Goal: Transaction & Acquisition: Download file/media

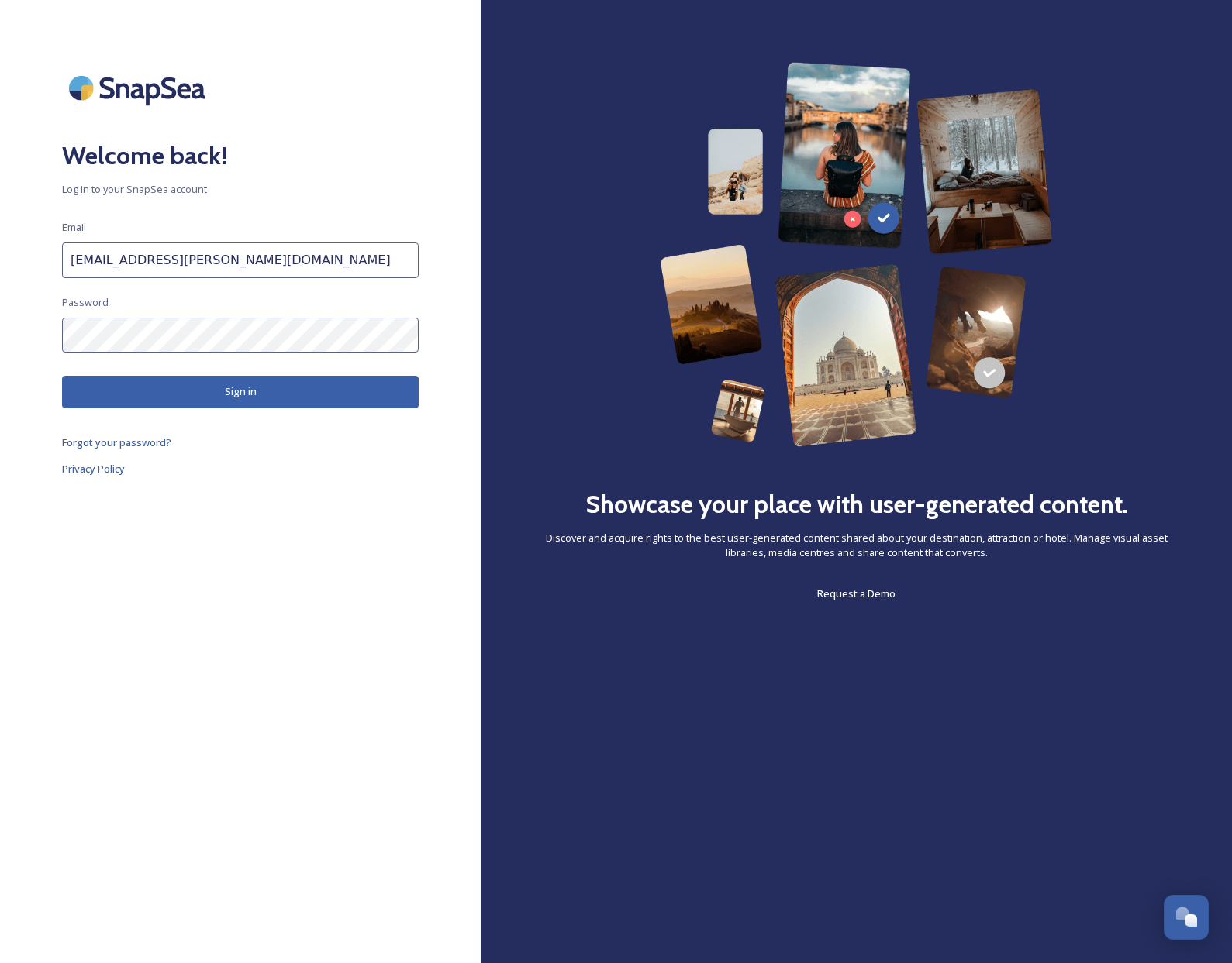
click at [247, 394] on button "Sign in" at bounding box center [241, 391] width 357 height 32
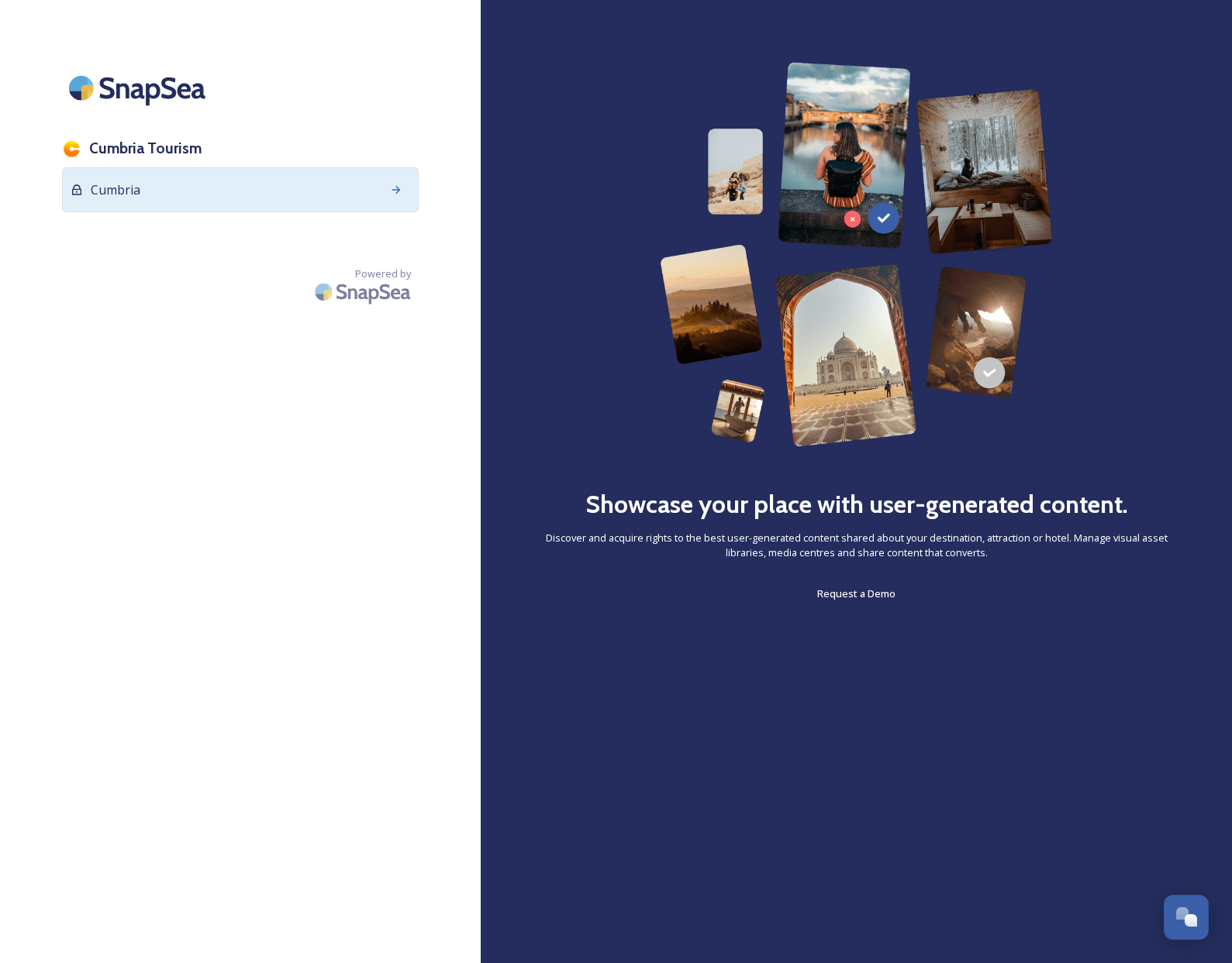
click at [396, 190] on icon at bounding box center [396, 188] width 8 height 7
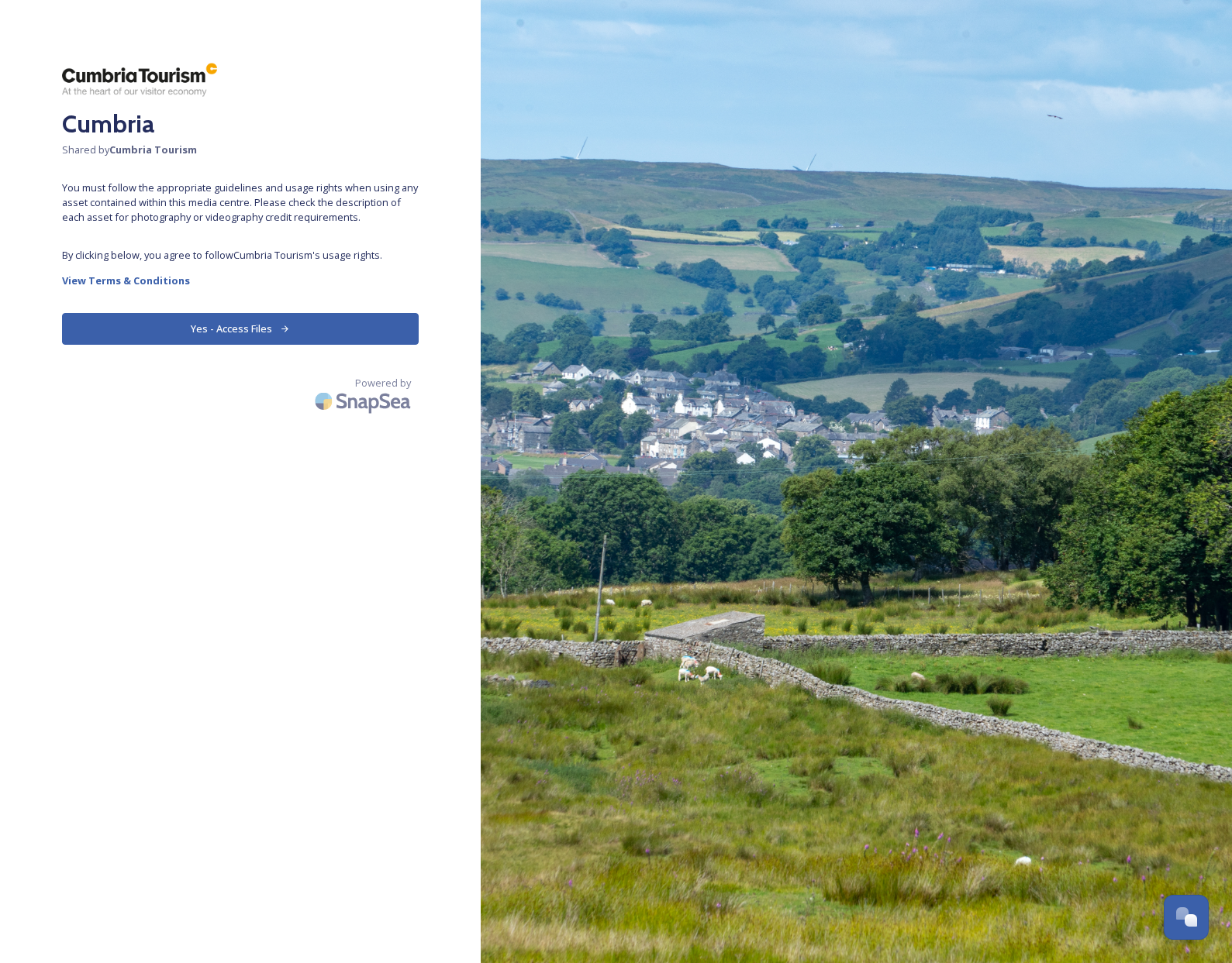
click at [270, 330] on button "Yes - Access Files" at bounding box center [241, 329] width 357 height 32
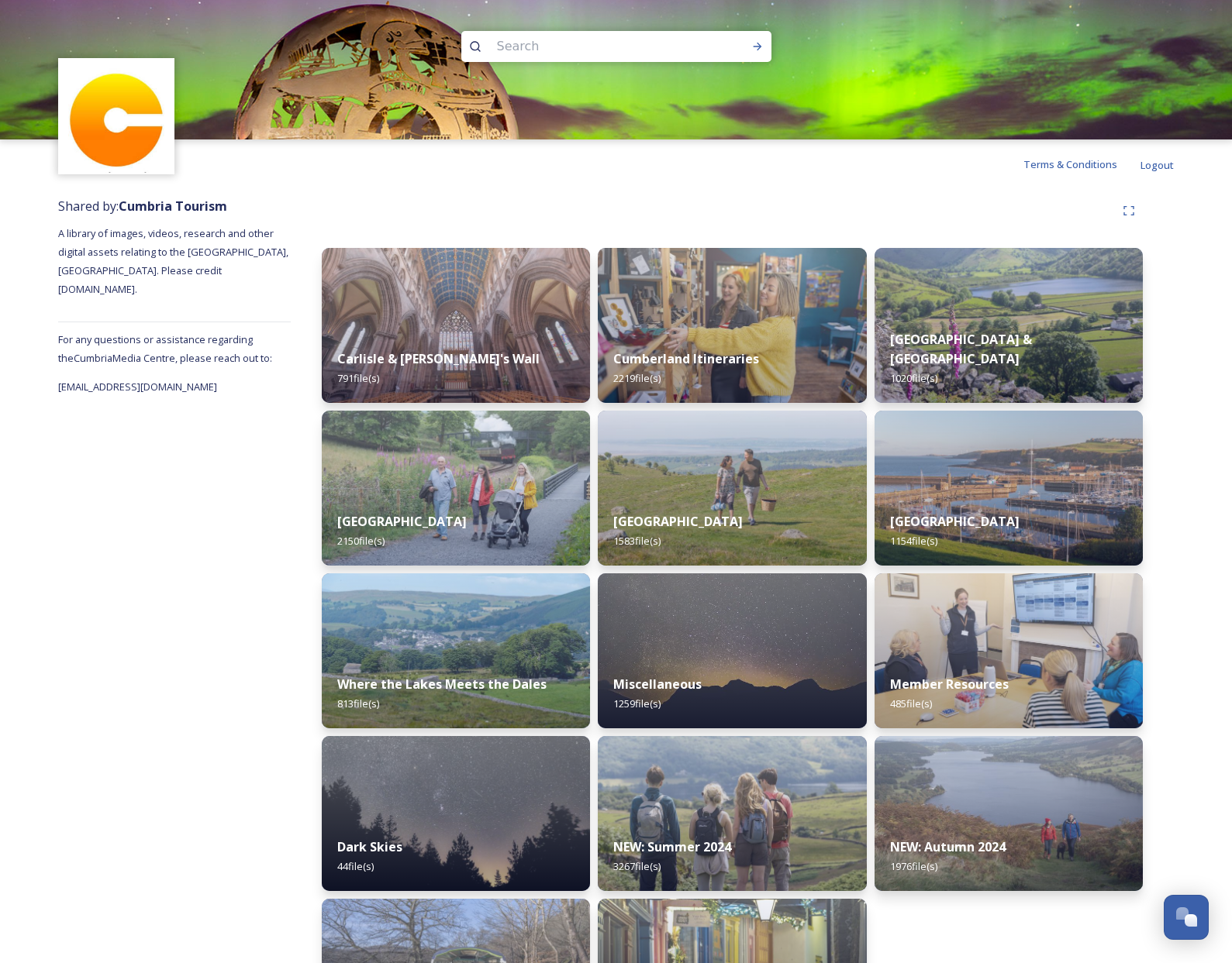
click at [547, 49] on input at bounding box center [596, 47] width 213 height 34
type input "[PERSON_NAME]"
click at [471, 47] on icon at bounding box center [475, 46] width 11 height 11
click at [475, 47] on icon at bounding box center [475, 46] width 12 height 12
click at [562, 52] on input "[PERSON_NAME]" at bounding box center [596, 47] width 213 height 34
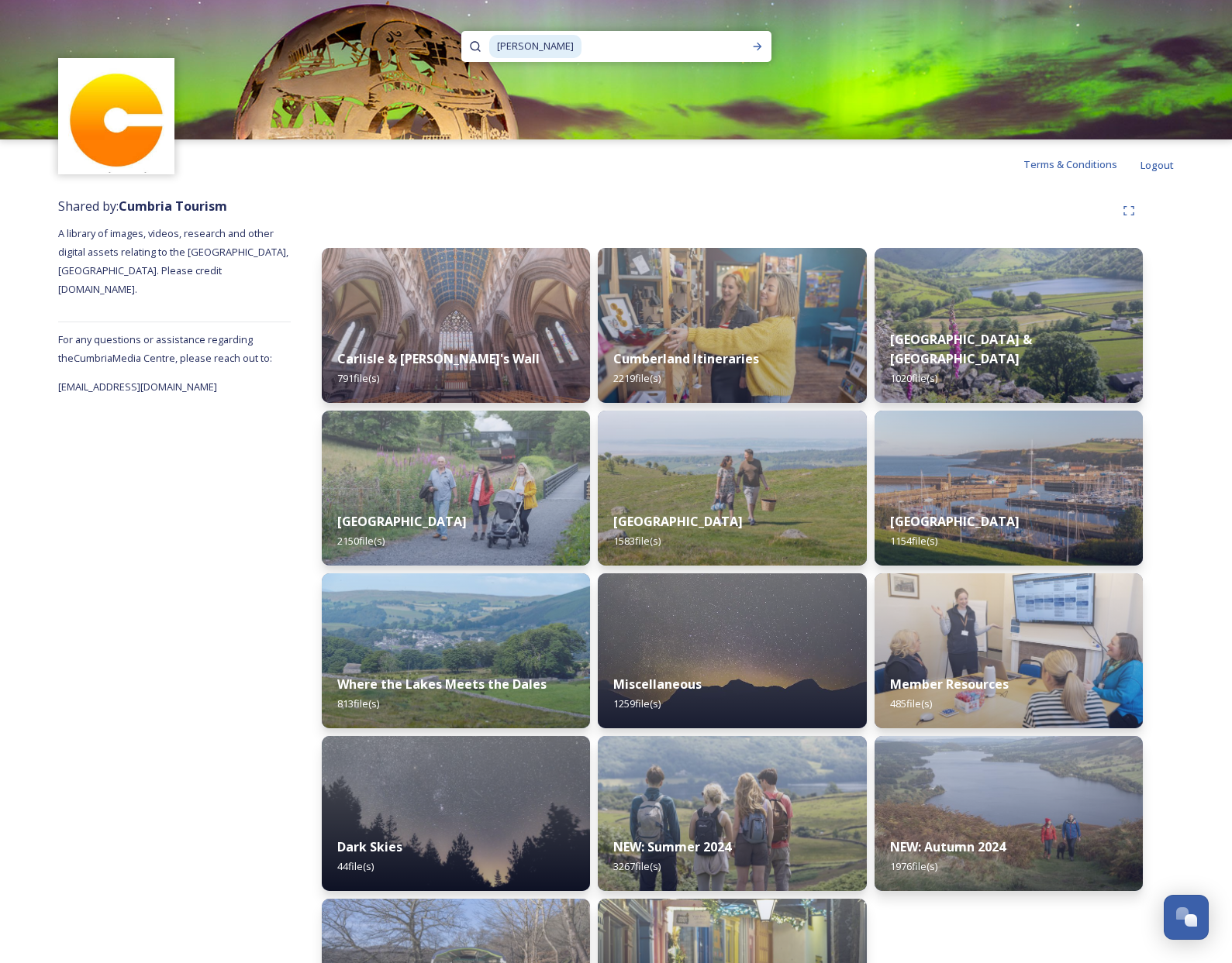
click at [557, 175] on div "Terms & Conditions Logout" at bounding box center [616, 164] width 1232 height 50
click at [477, 48] on icon at bounding box center [475, 46] width 12 height 12
click at [756, 50] on icon at bounding box center [757, 46] width 12 height 12
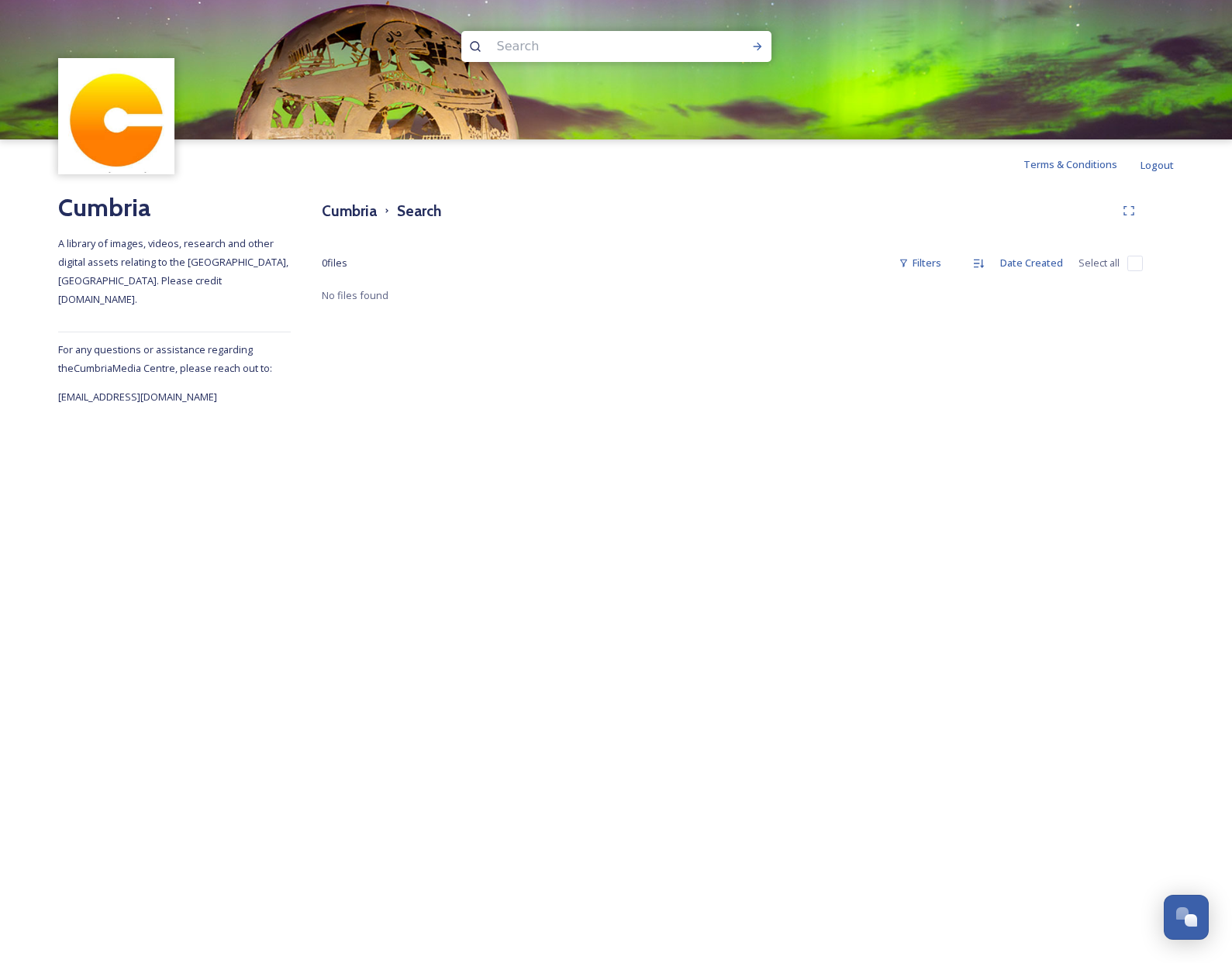
click at [544, 47] on input at bounding box center [596, 47] width 213 height 34
click at [764, 49] on div "Run Search" at bounding box center [757, 47] width 28 height 28
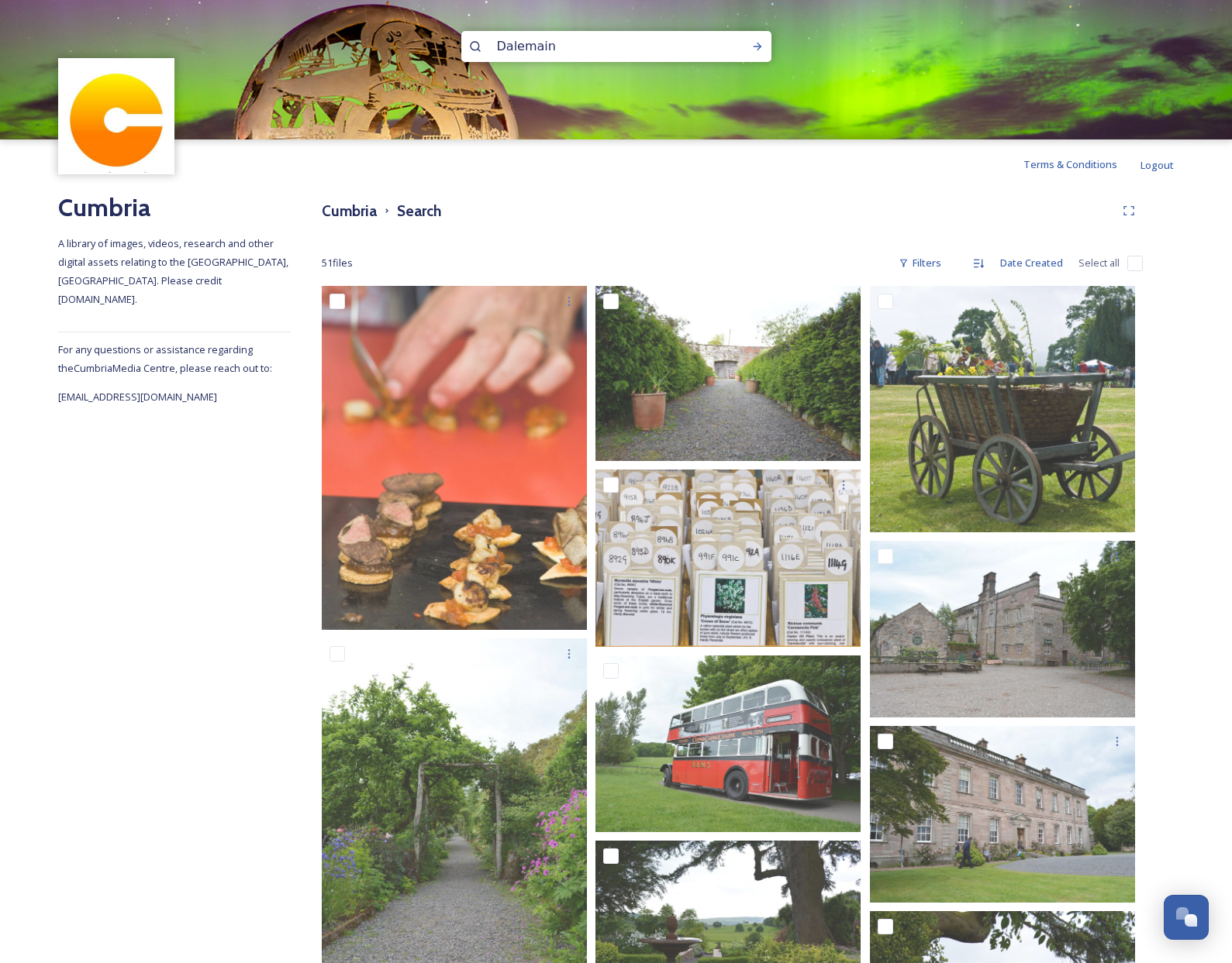
click at [530, 46] on input "Dalemain" at bounding box center [596, 47] width 213 height 34
click at [762, 49] on icon at bounding box center [757, 46] width 12 height 12
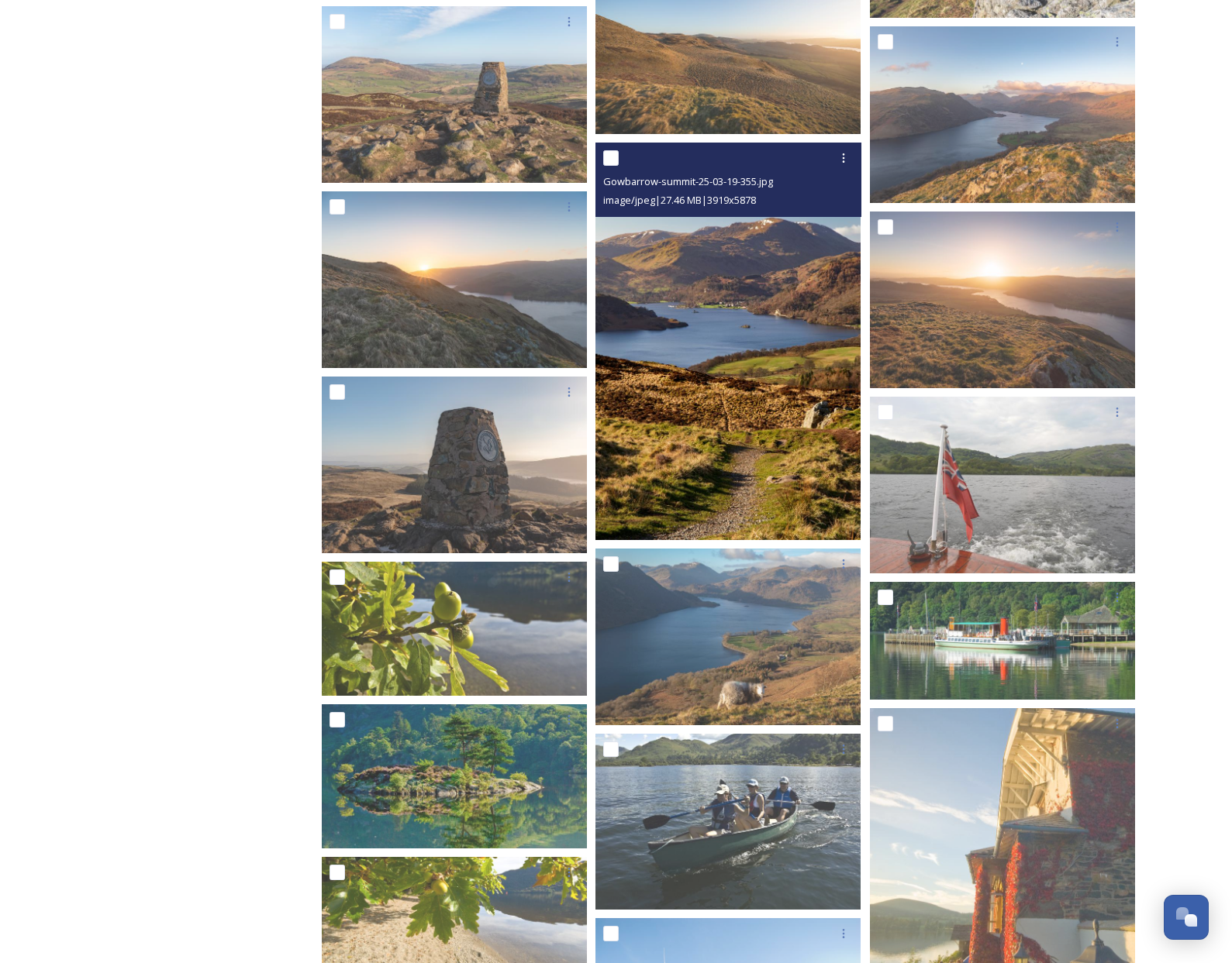
scroll to position [36052, 0]
click at [702, 338] on img at bounding box center [728, 340] width 265 height 398
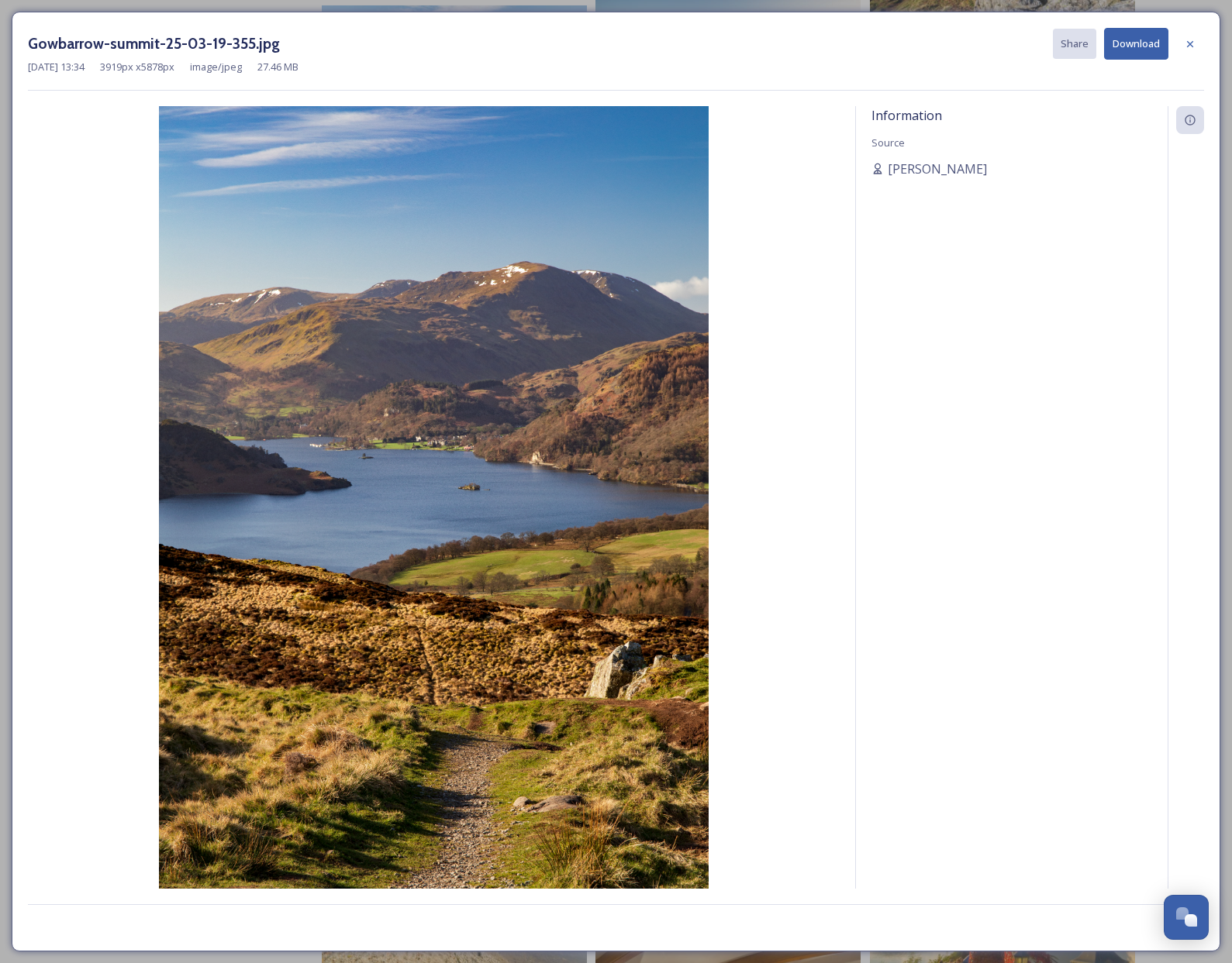
click at [906, 120] on span "Information" at bounding box center [907, 115] width 70 height 17
click at [1191, 44] on icon at bounding box center [1190, 43] width 7 height 7
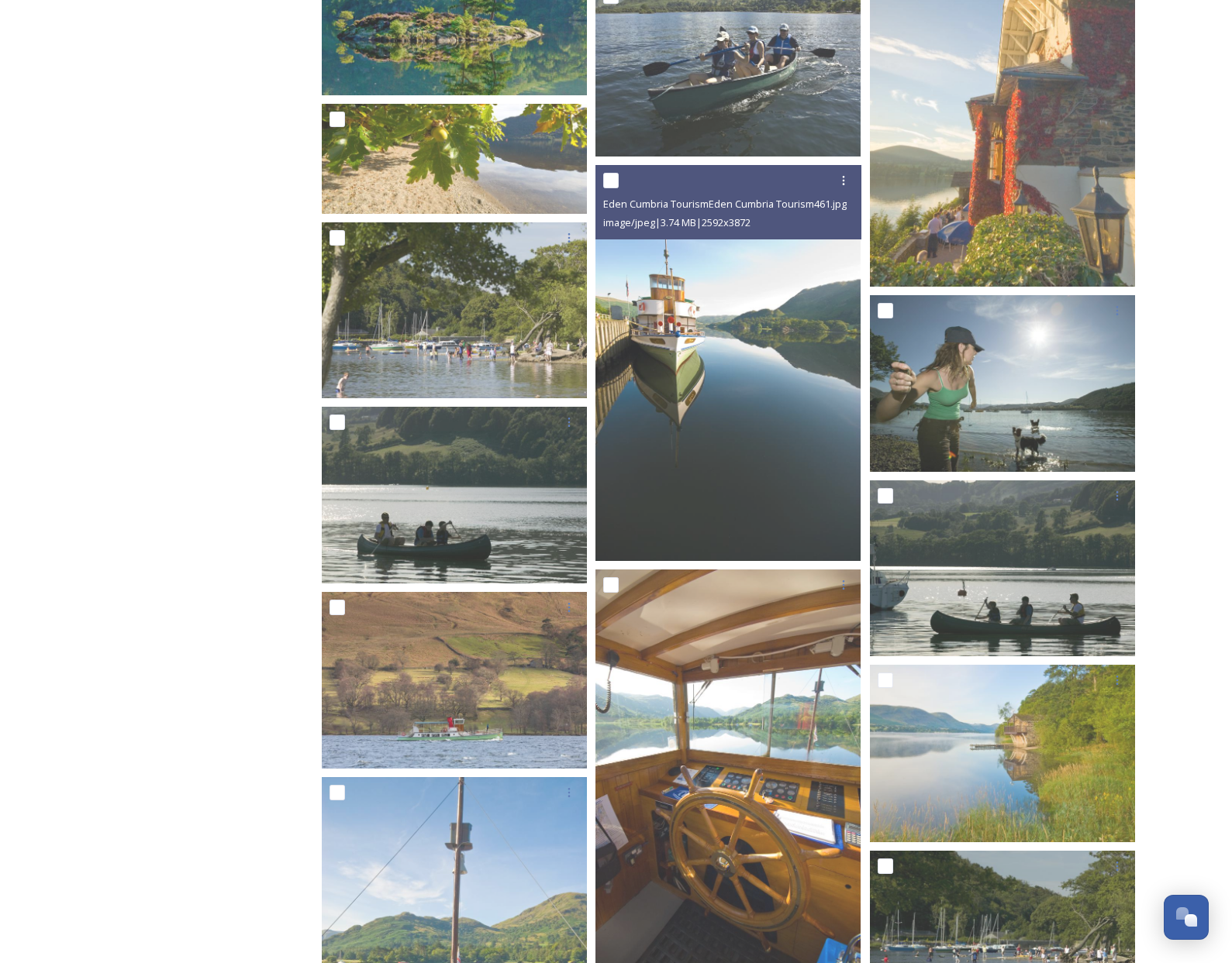
scroll to position [36811, 0]
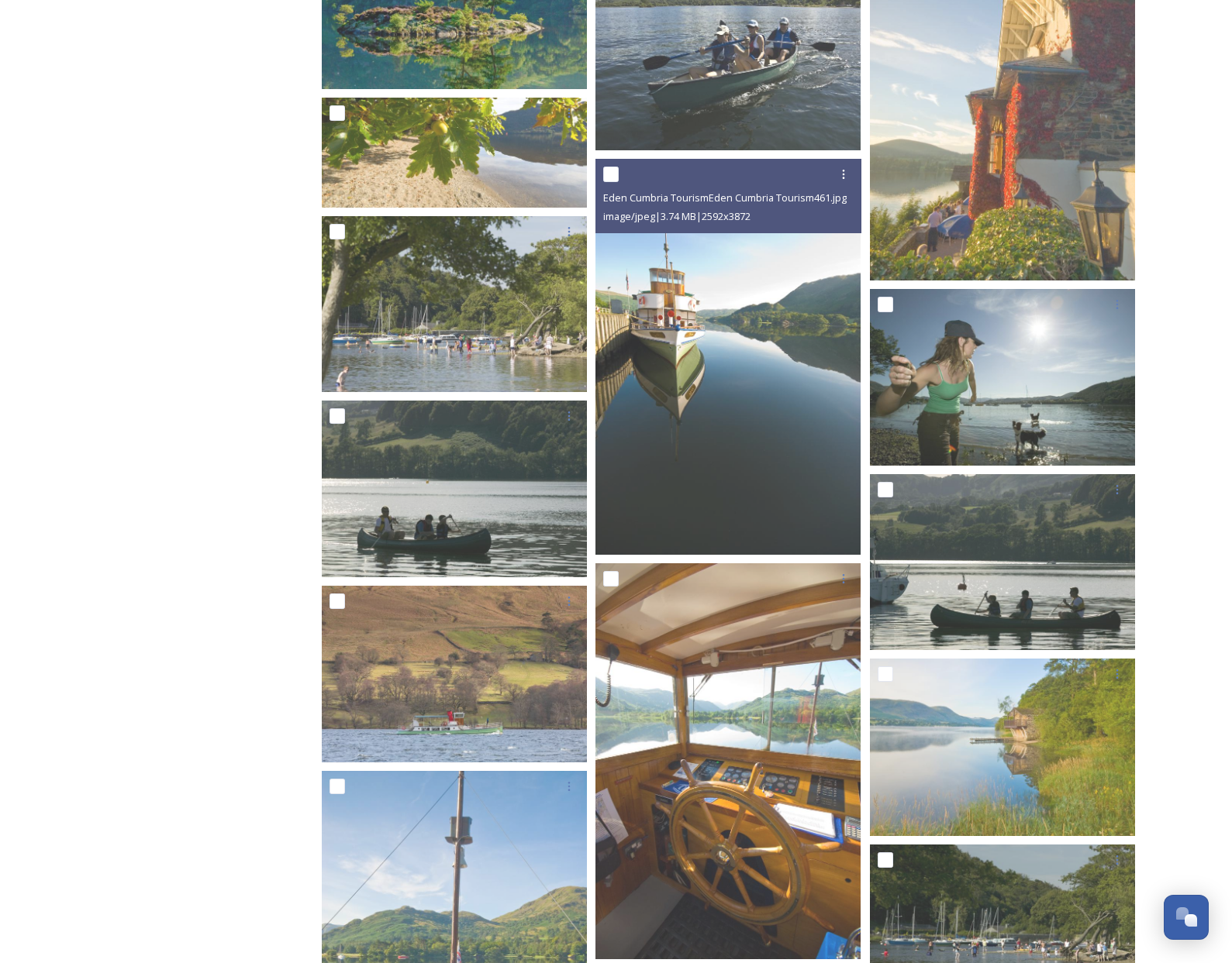
click at [673, 375] on img at bounding box center [728, 357] width 265 height 396
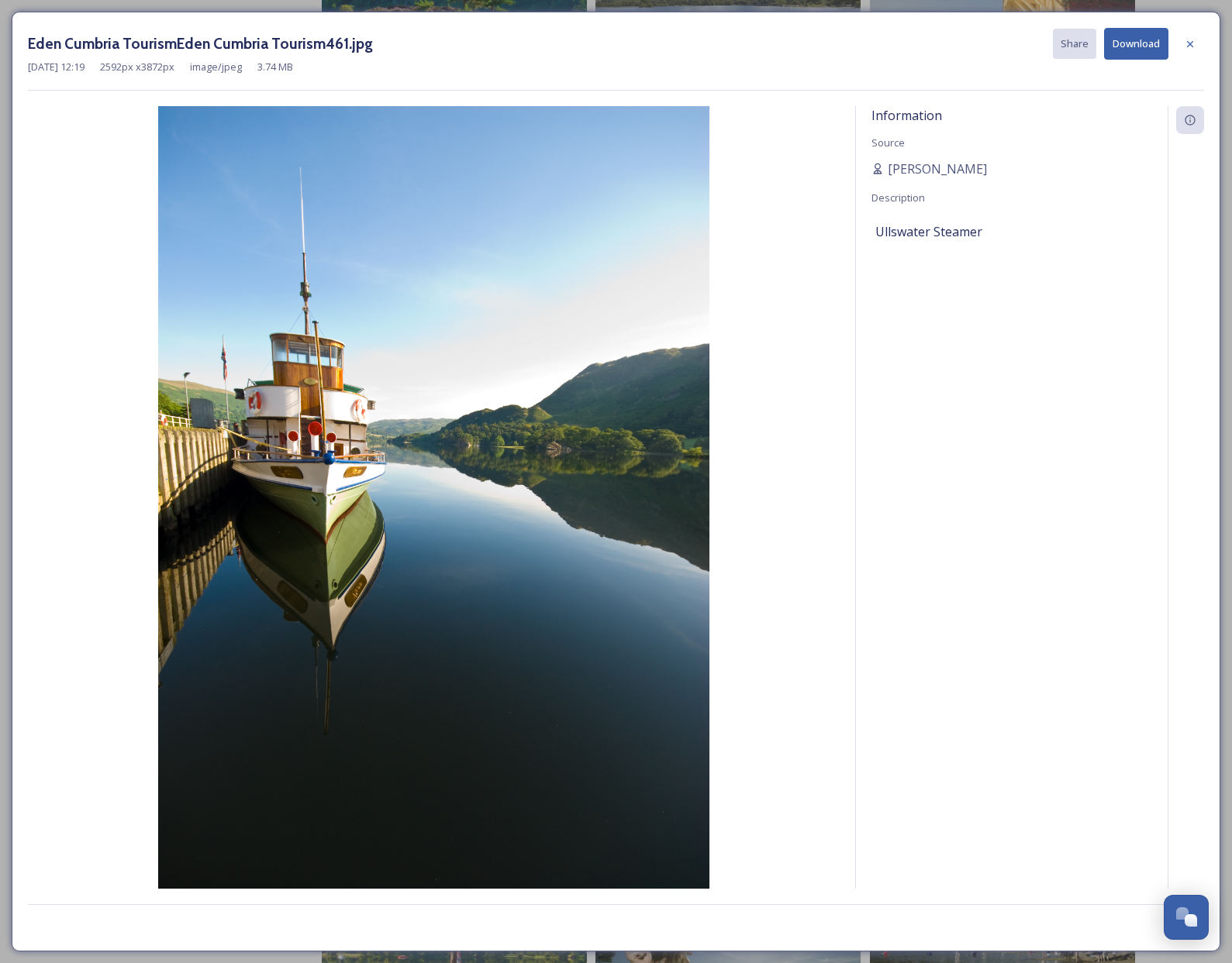
click at [1129, 43] on button "Download" at bounding box center [1136, 43] width 65 height 32
click at [1194, 43] on icon at bounding box center [1189, 43] width 12 height 12
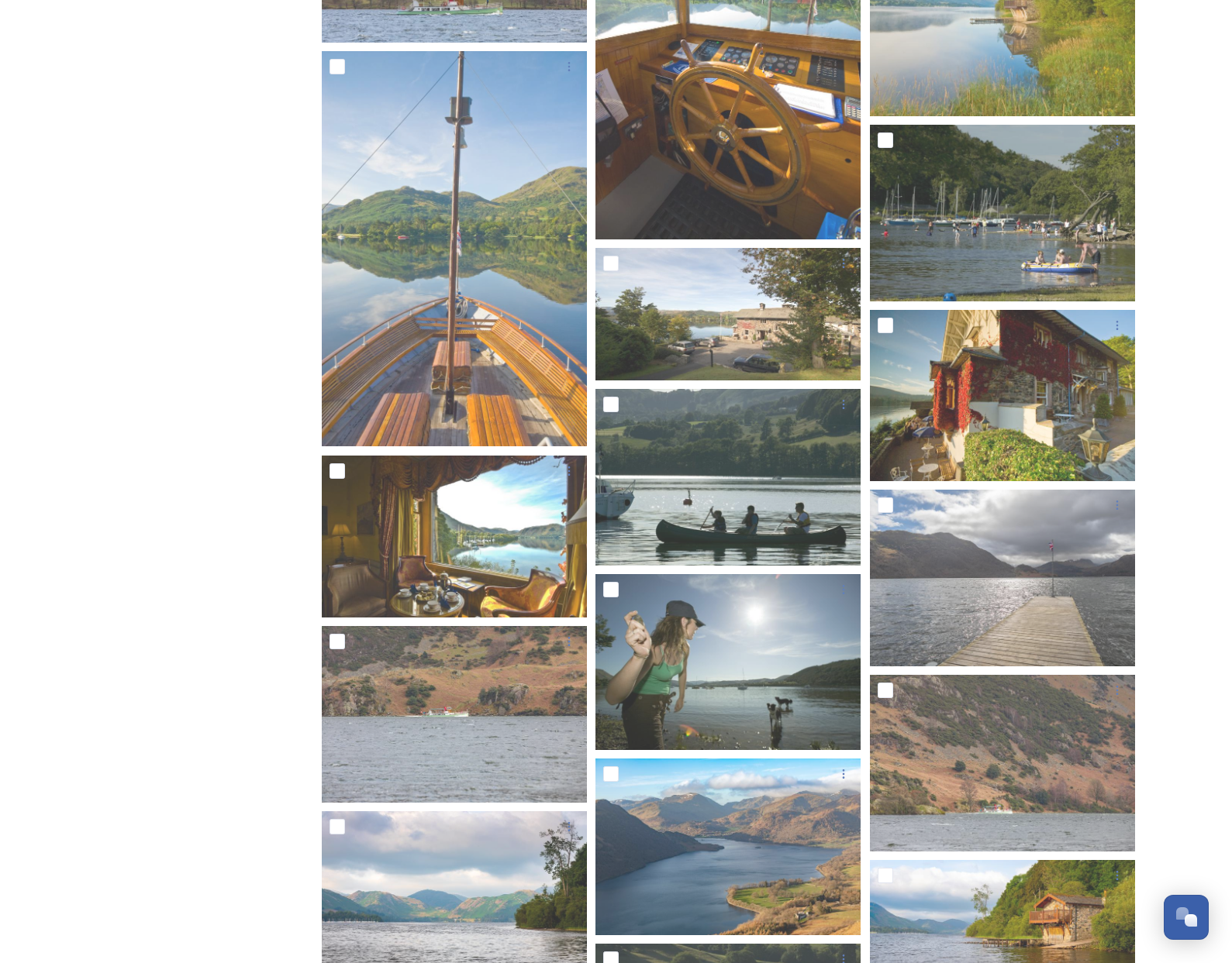
scroll to position [37535, 0]
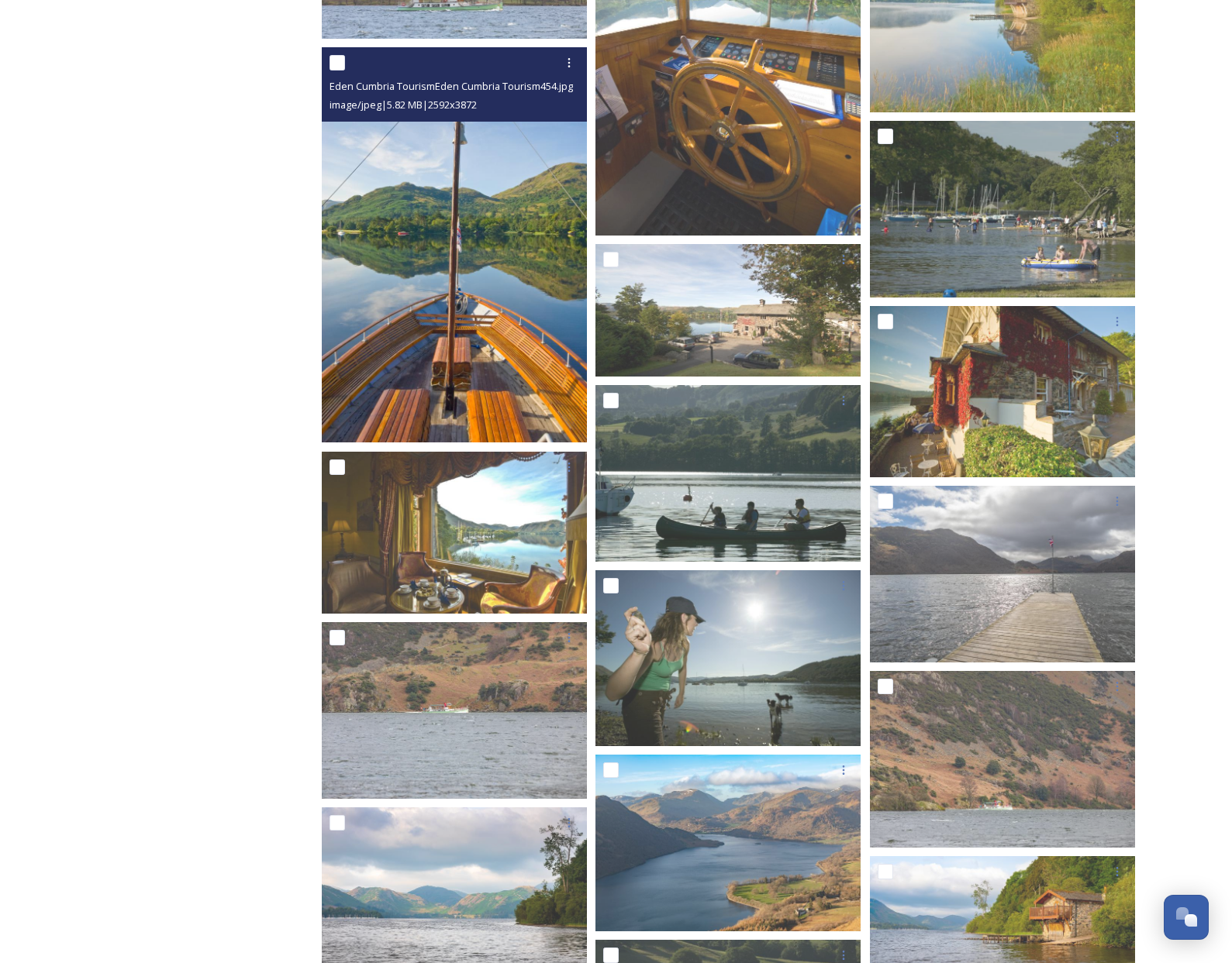
click at [508, 246] on img at bounding box center [454, 245] width 265 height 396
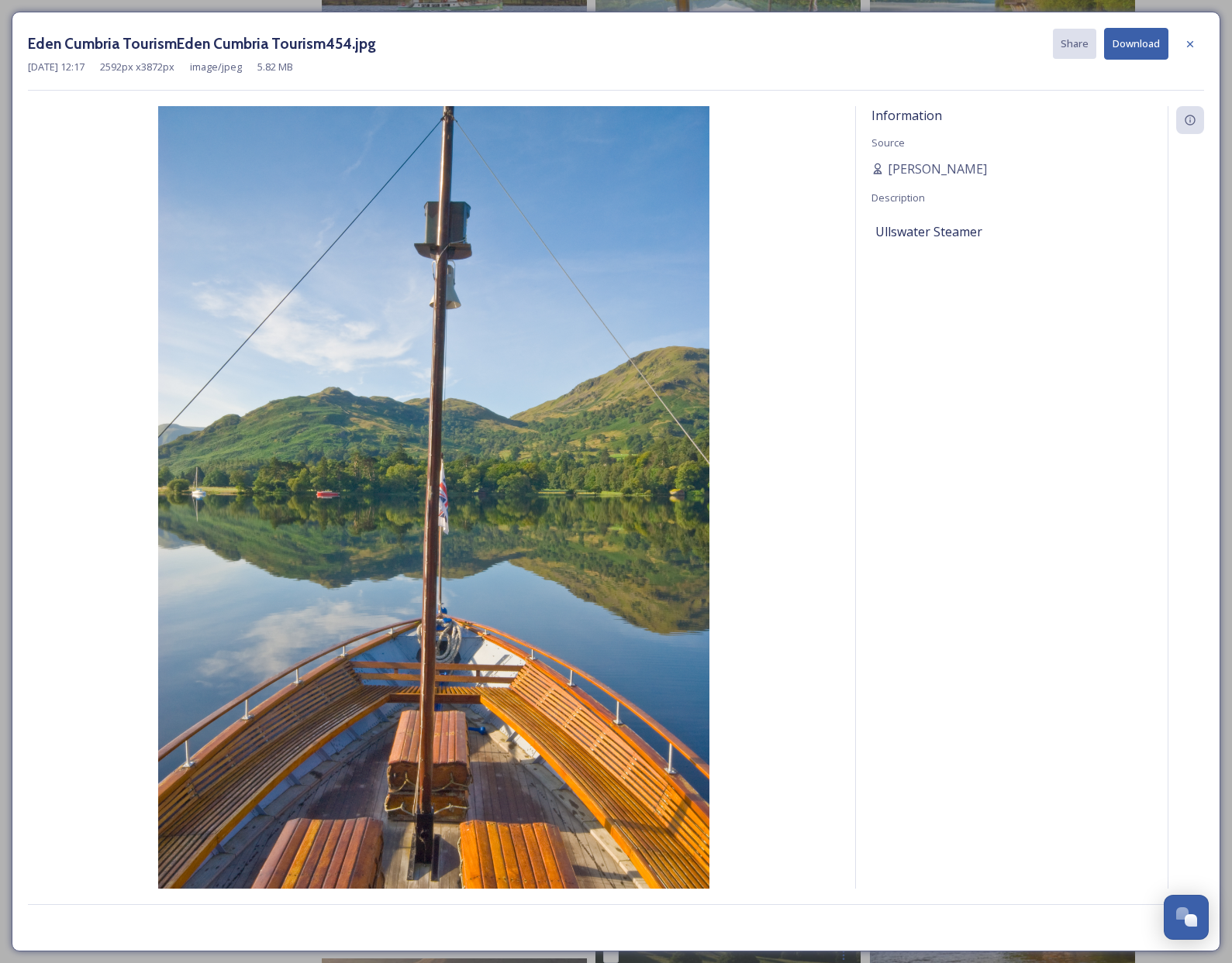
click at [1127, 45] on button "Download" at bounding box center [1136, 43] width 65 height 32
click at [1202, 49] on div at bounding box center [1190, 44] width 28 height 28
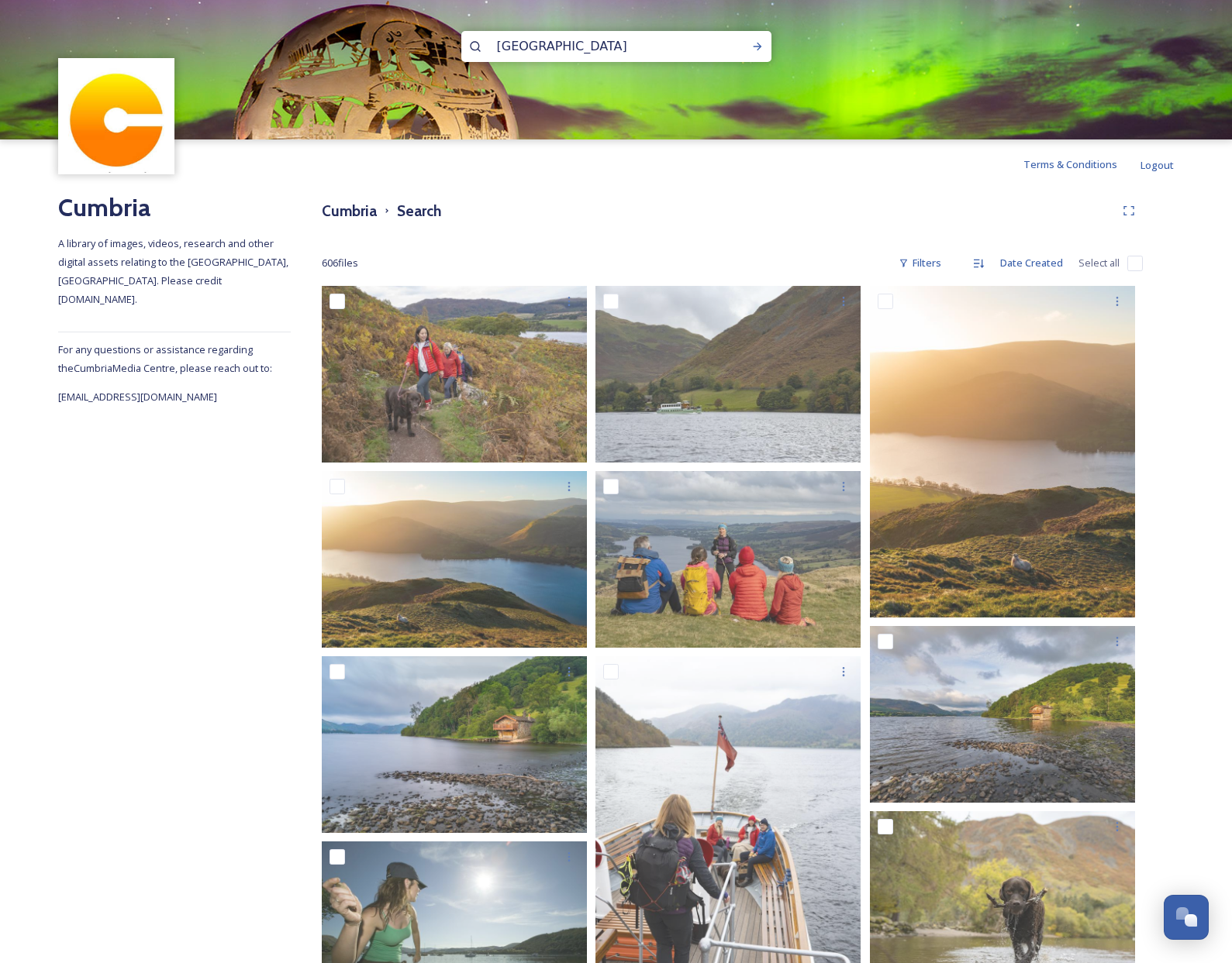
click at [544, 51] on input "[GEOGRAPHIC_DATA]" at bounding box center [596, 47] width 213 height 34
click at [755, 49] on icon at bounding box center [757, 46] width 12 height 12
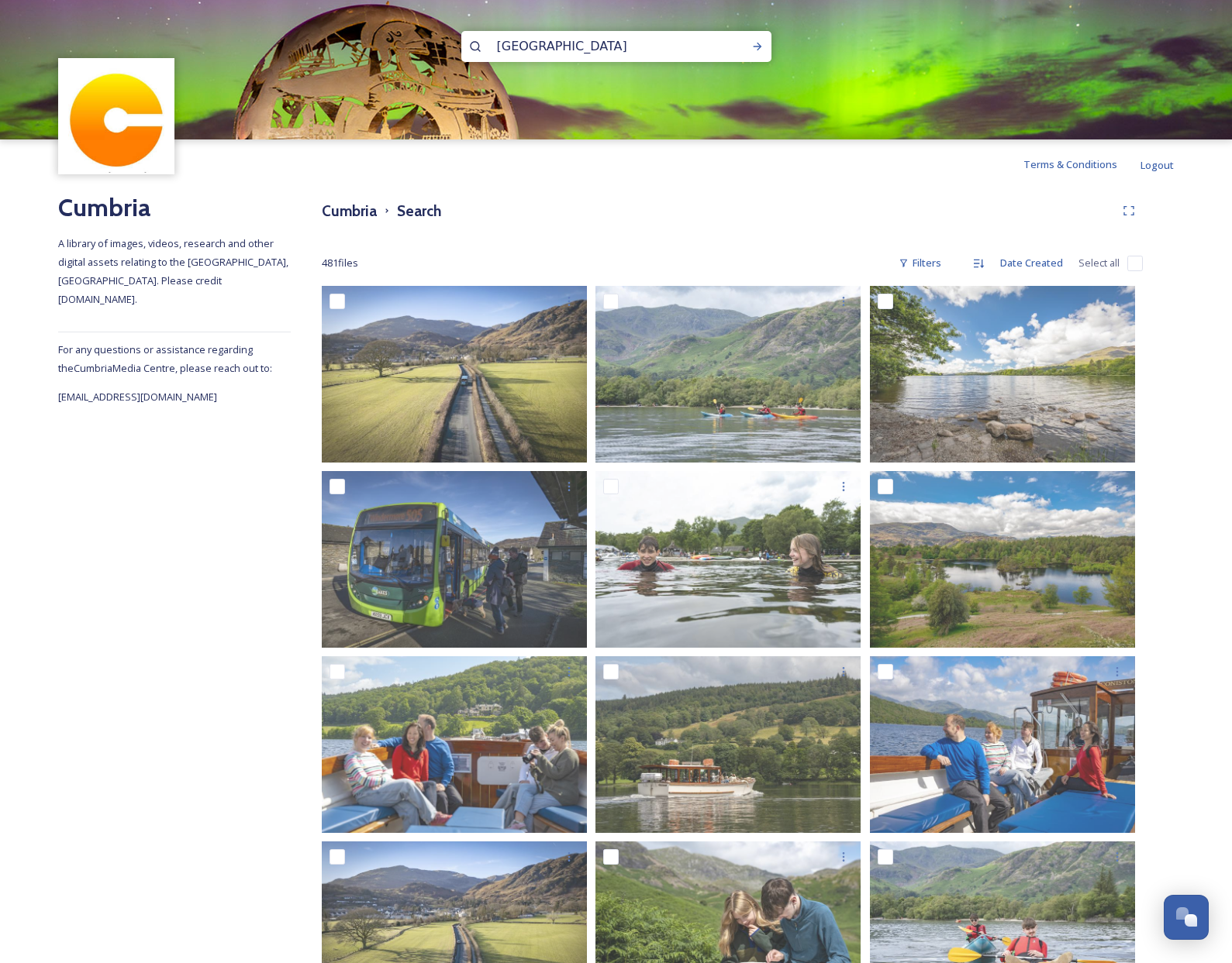
click at [597, 50] on input "[GEOGRAPHIC_DATA]" at bounding box center [596, 47] width 213 height 34
click at [759, 43] on icon at bounding box center [757, 46] width 12 height 12
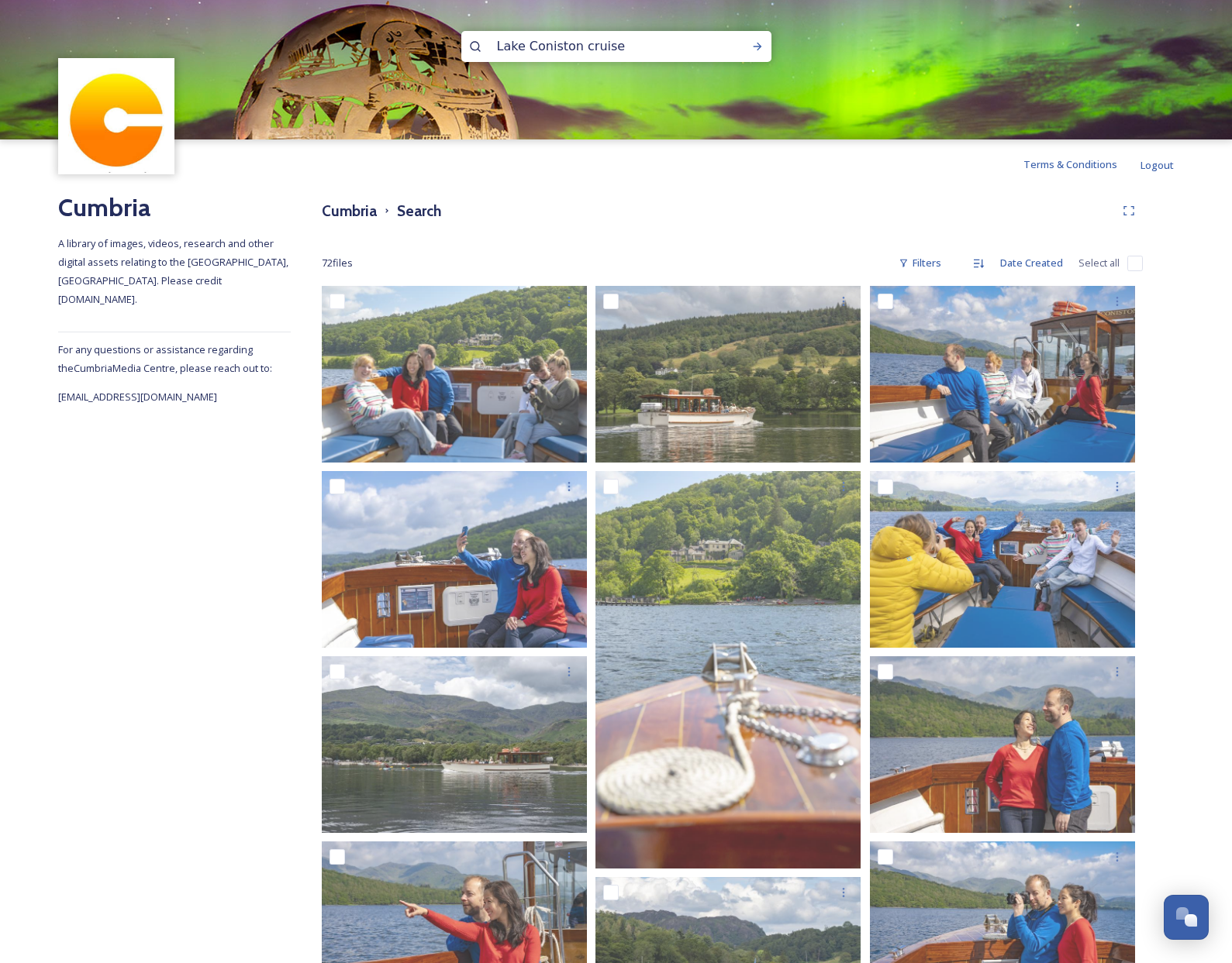
drag, startPoint x: 621, startPoint y: 47, endPoint x: 470, endPoint y: 46, distance: 151.0
click at [490, 46] on input "Lake Coniston cruise" at bounding box center [596, 47] width 213 height 34
paste input "steam yacht gondola"
click at [756, 46] on icon at bounding box center [757, 46] width 12 height 12
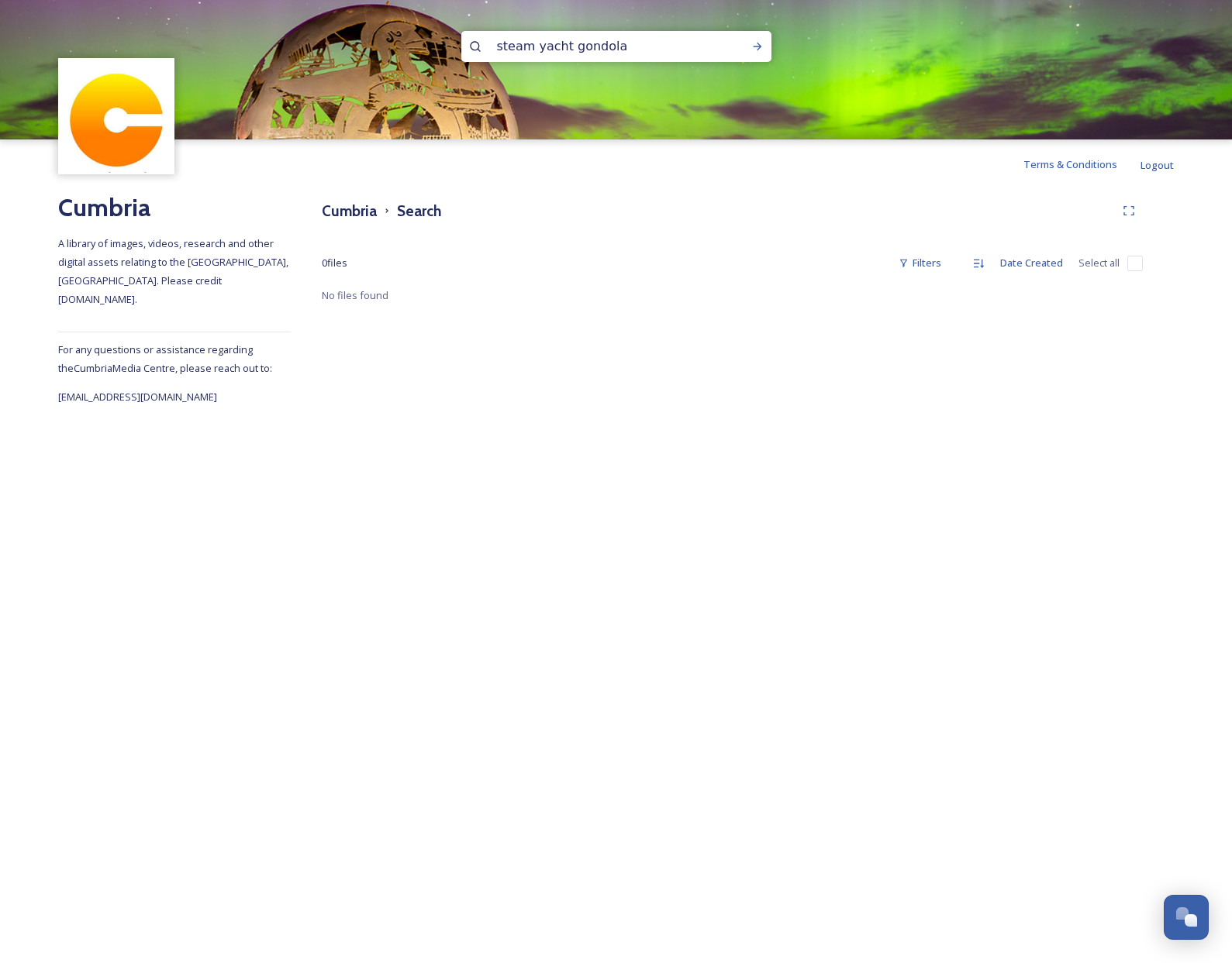
drag, startPoint x: 569, startPoint y: 51, endPoint x: 689, endPoint y: 56, distance: 120.1
click at [689, 56] on input "steam yacht gondola" at bounding box center [596, 47] width 213 height 34
click at [758, 48] on icon at bounding box center [757, 46] width 12 height 12
drag, startPoint x: 620, startPoint y: 51, endPoint x: 449, endPoint y: 47, distance: 171.0
click at [490, 47] on input "steam yacht" at bounding box center [596, 47] width 213 height 34
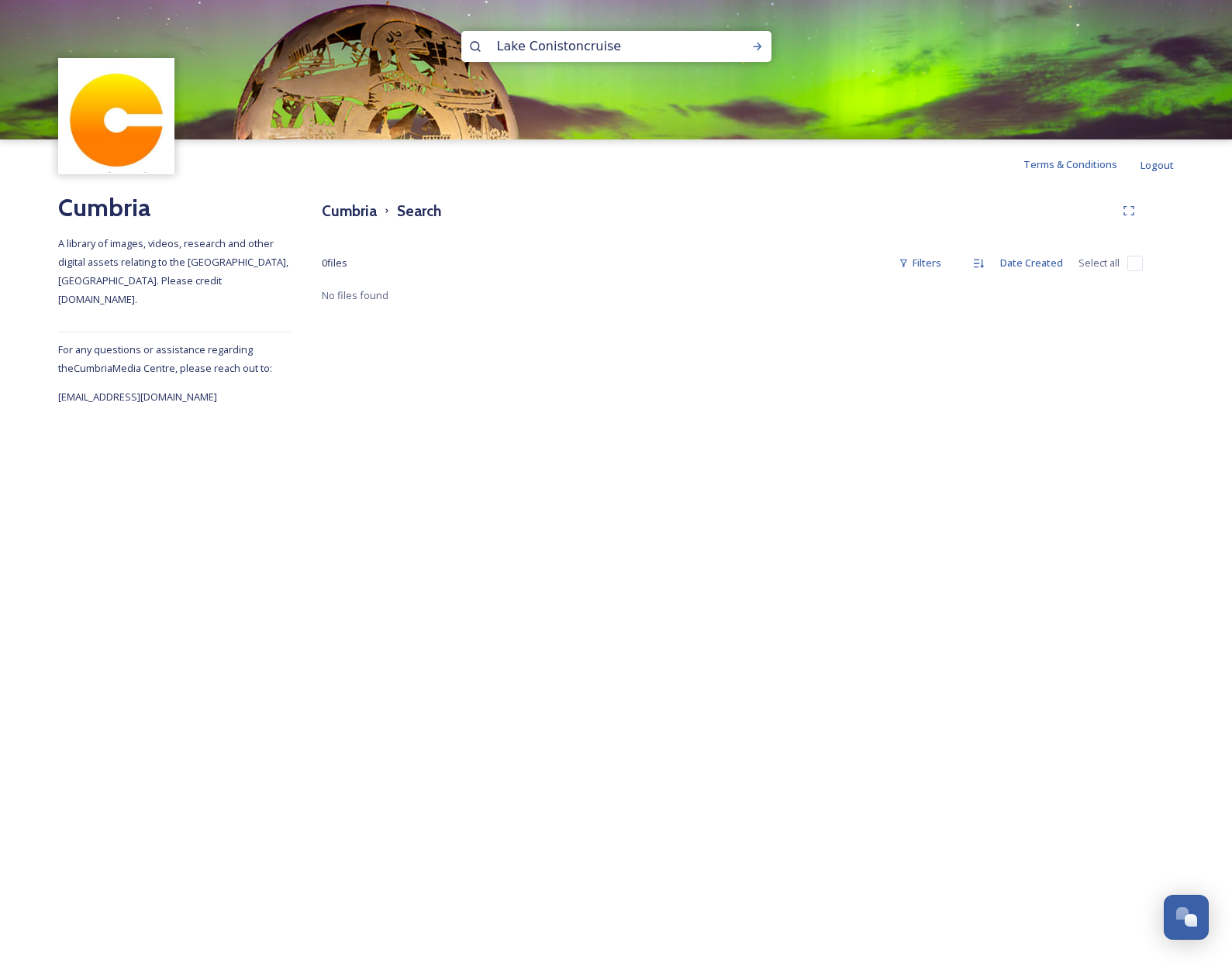
drag, startPoint x: 577, startPoint y: 48, endPoint x: 670, endPoint y: 53, distance: 93.1
click at [579, 49] on input "Lake Conistoncruise" at bounding box center [596, 47] width 213 height 34
click at [757, 45] on icon at bounding box center [757, 46] width 12 height 12
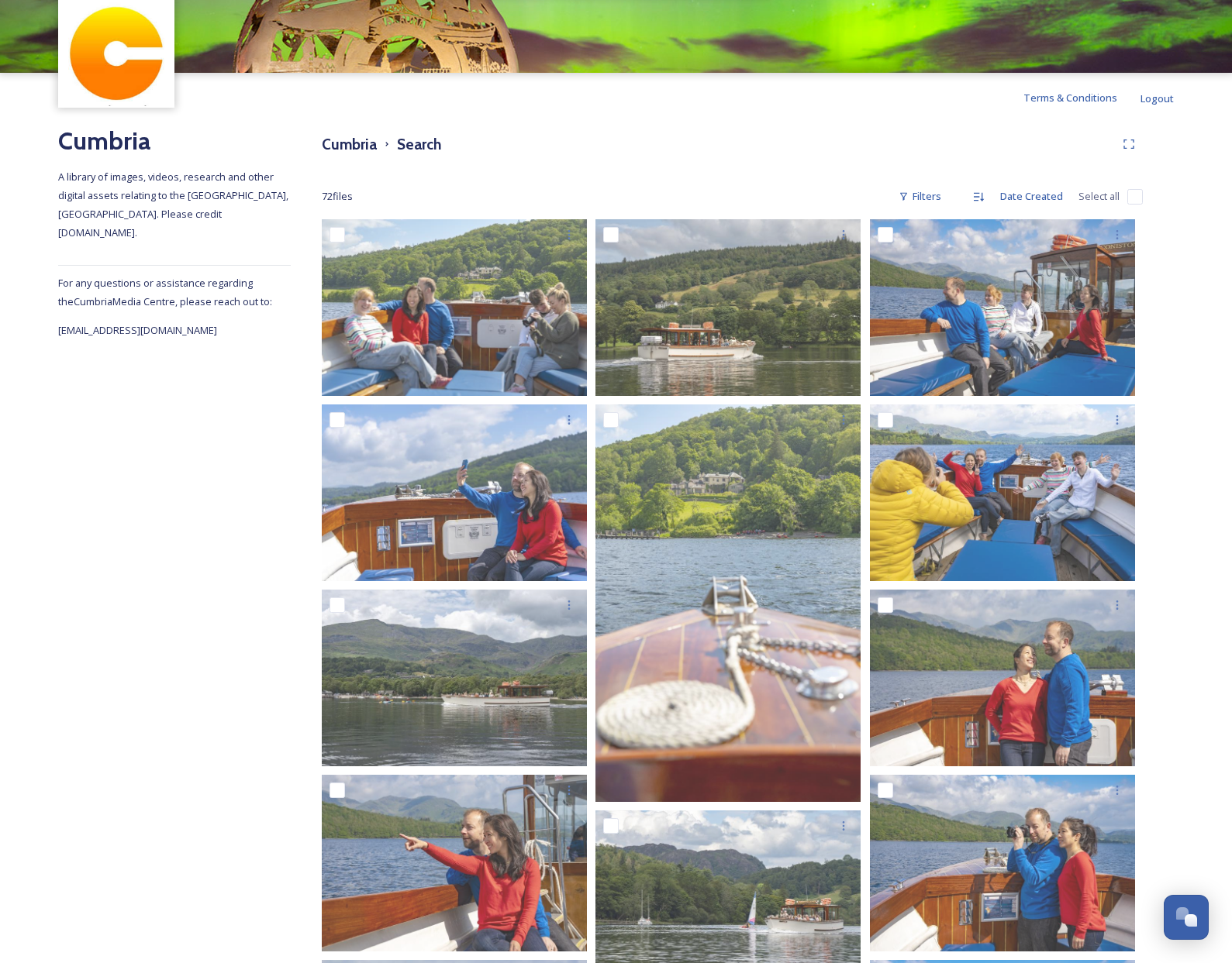
scroll to position [63, 0]
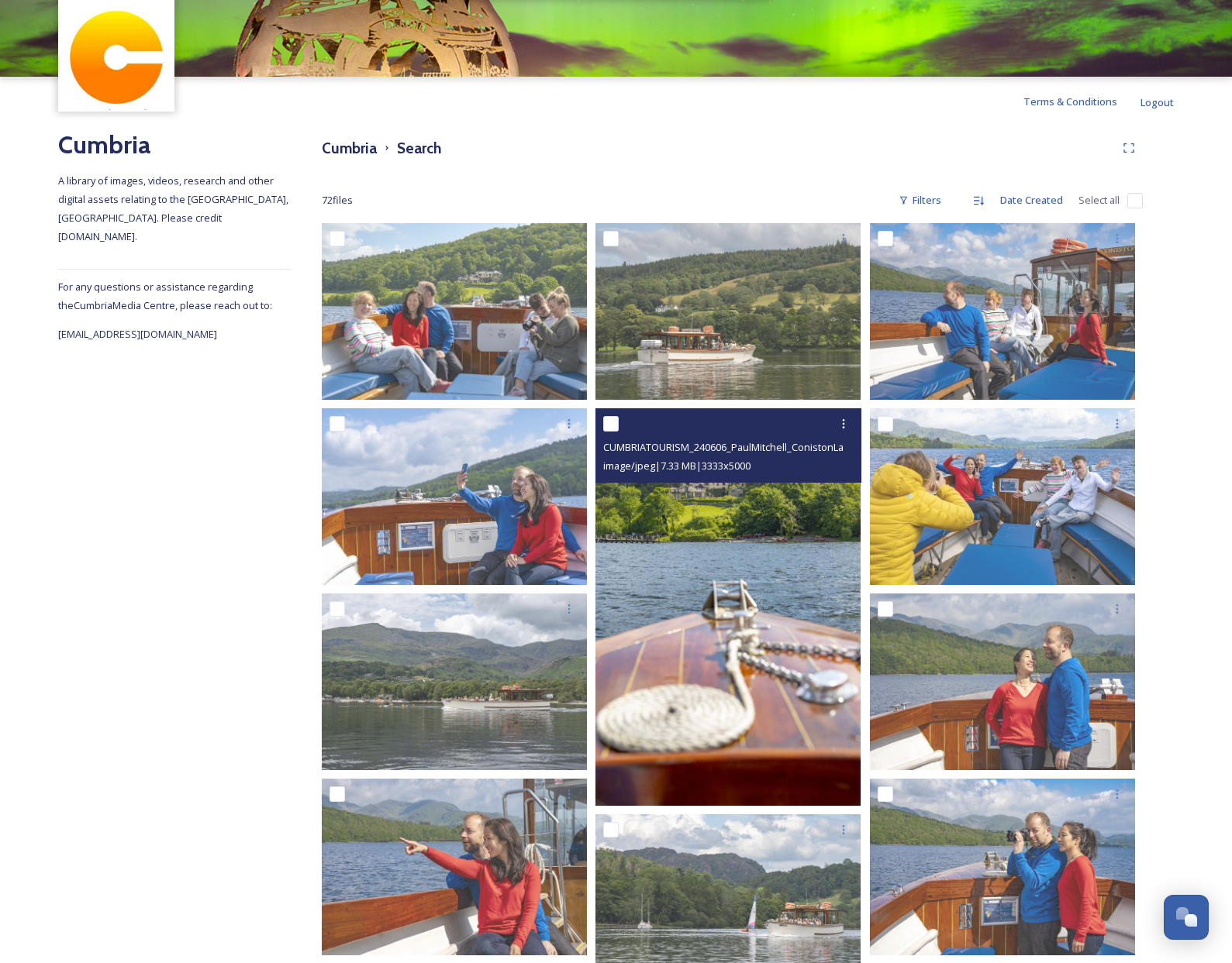
click at [703, 501] on img at bounding box center [728, 607] width 265 height 398
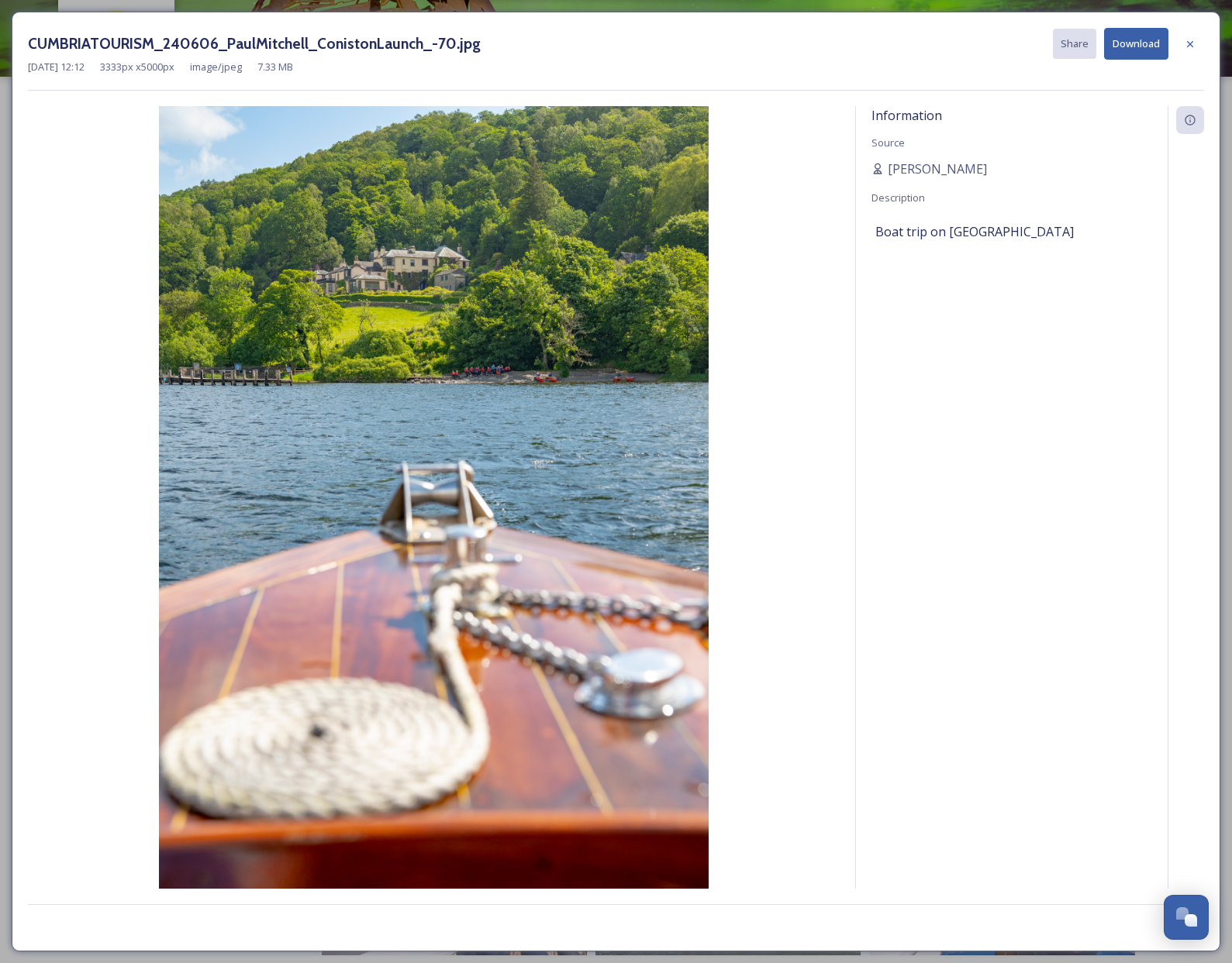
click at [1131, 43] on button "Download" at bounding box center [1136, 43] width 65 height 32
click at [1196, 47] on icon at bounding box center [1189, 43] width 12 height 12
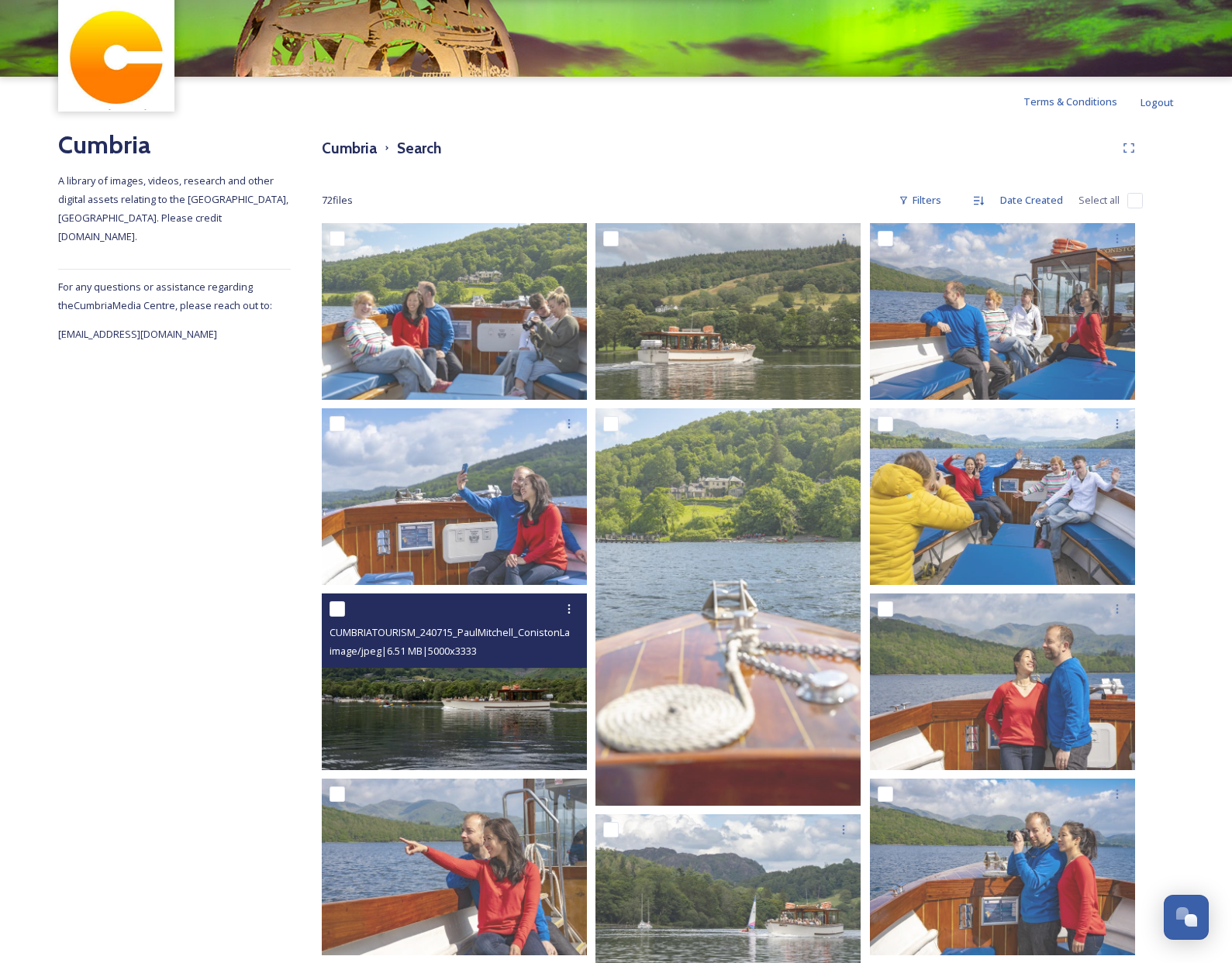
click at [508, 702] on img at bounding box center [454, 682] width 265 height 177
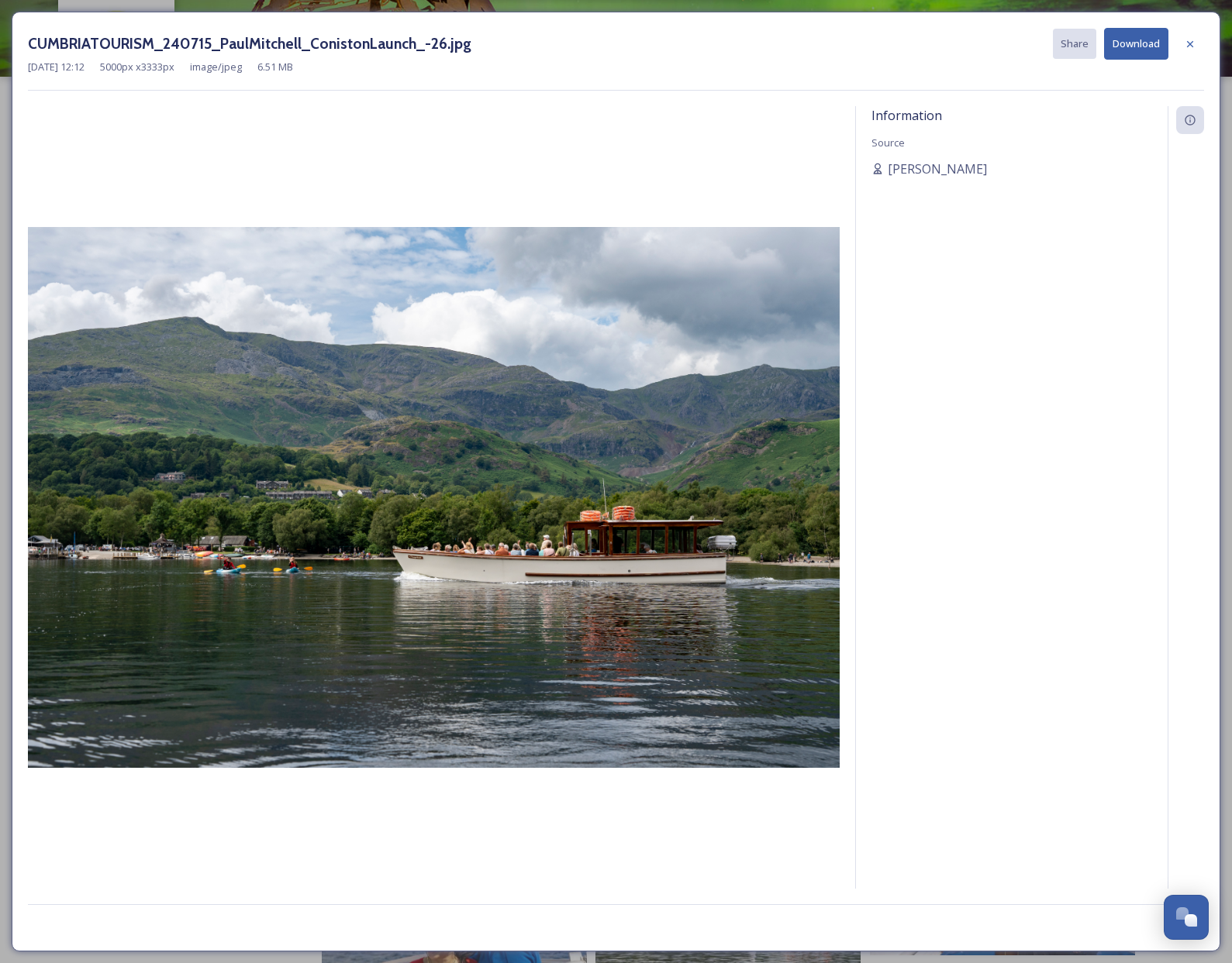
click at [1132, 44] on button "Download" at bounding box center [1136, 43] width 65 height 32
click at [1190, 43] on icon at bounding box center [1190, 43] width 7 height 7
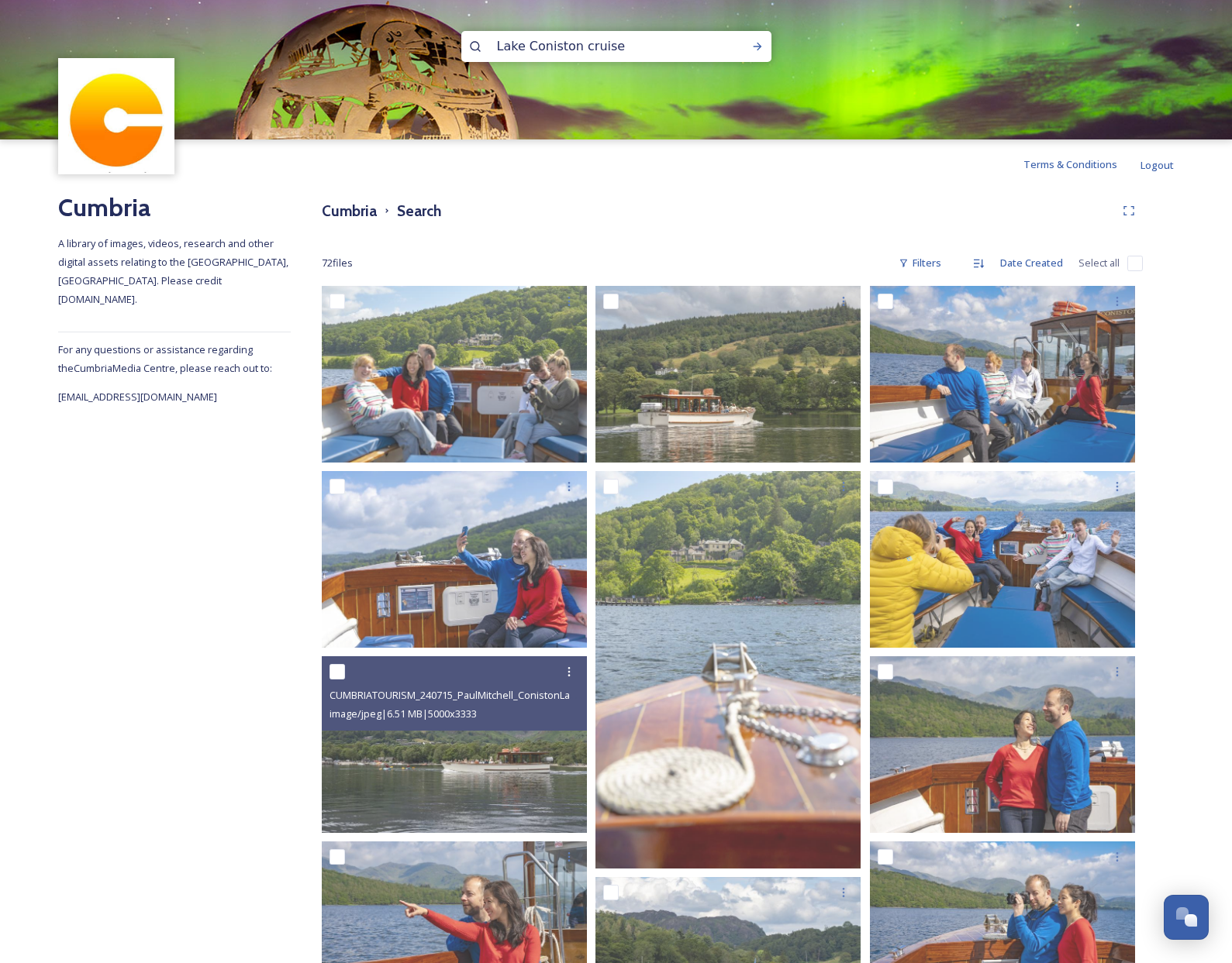
click at [557, 48] on input "Lake Coniston cruise" at bounding box center [596, 47] width 213 height 34
click at [758, 47] on icon at bounding box center [757, 46] width 8 height 7
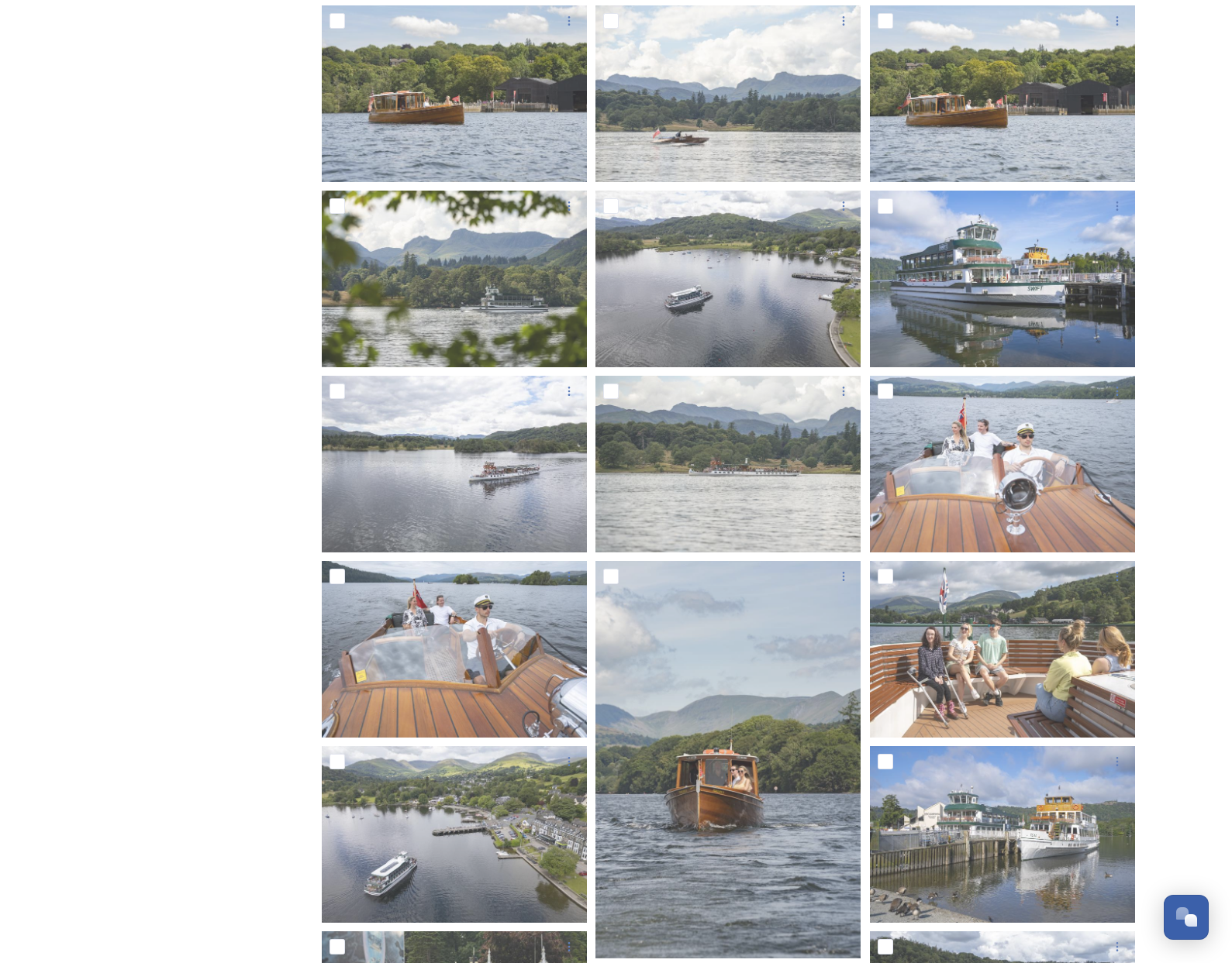
scroll to position [1429, 0]
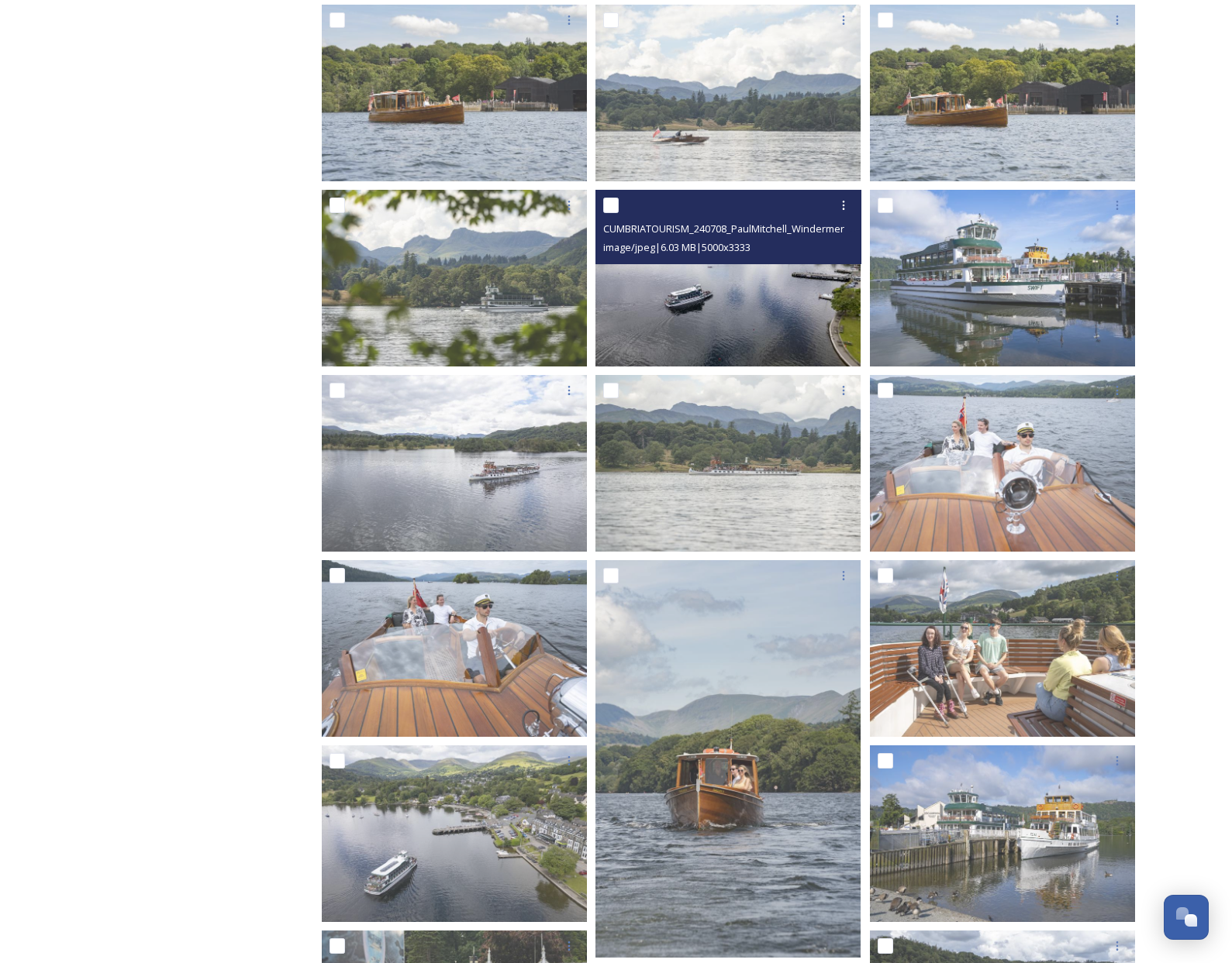
click at [757, 299] on img at bounding box center [728, 278] width 265 height 177
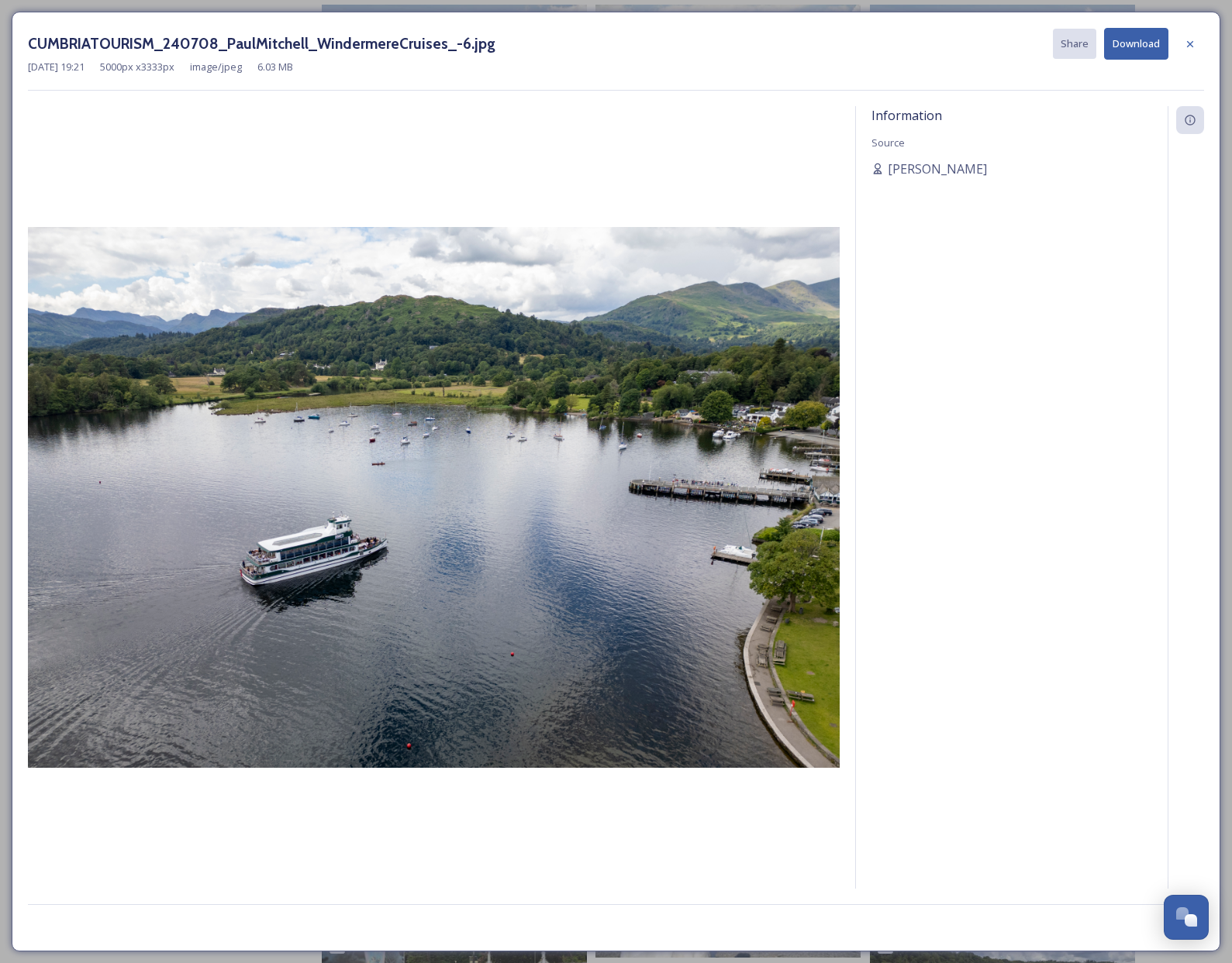
click at [1130, 47] on button "Download" at bounding box center [1136, 43] width 65 height 32
click at [1191, 47] on icon at bounding box center [1189, 43] width 12 height 12
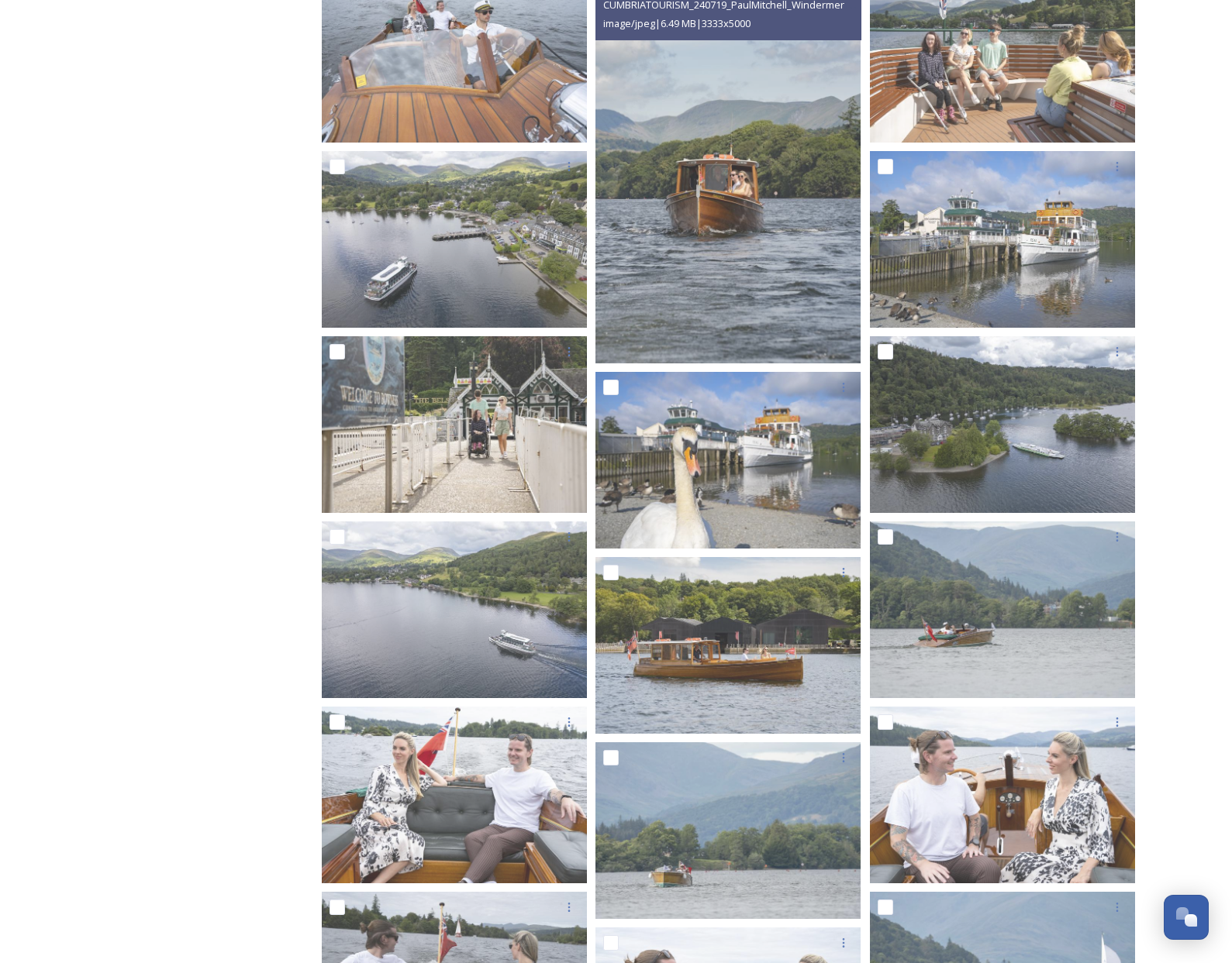
scroll to position [2025, 0]
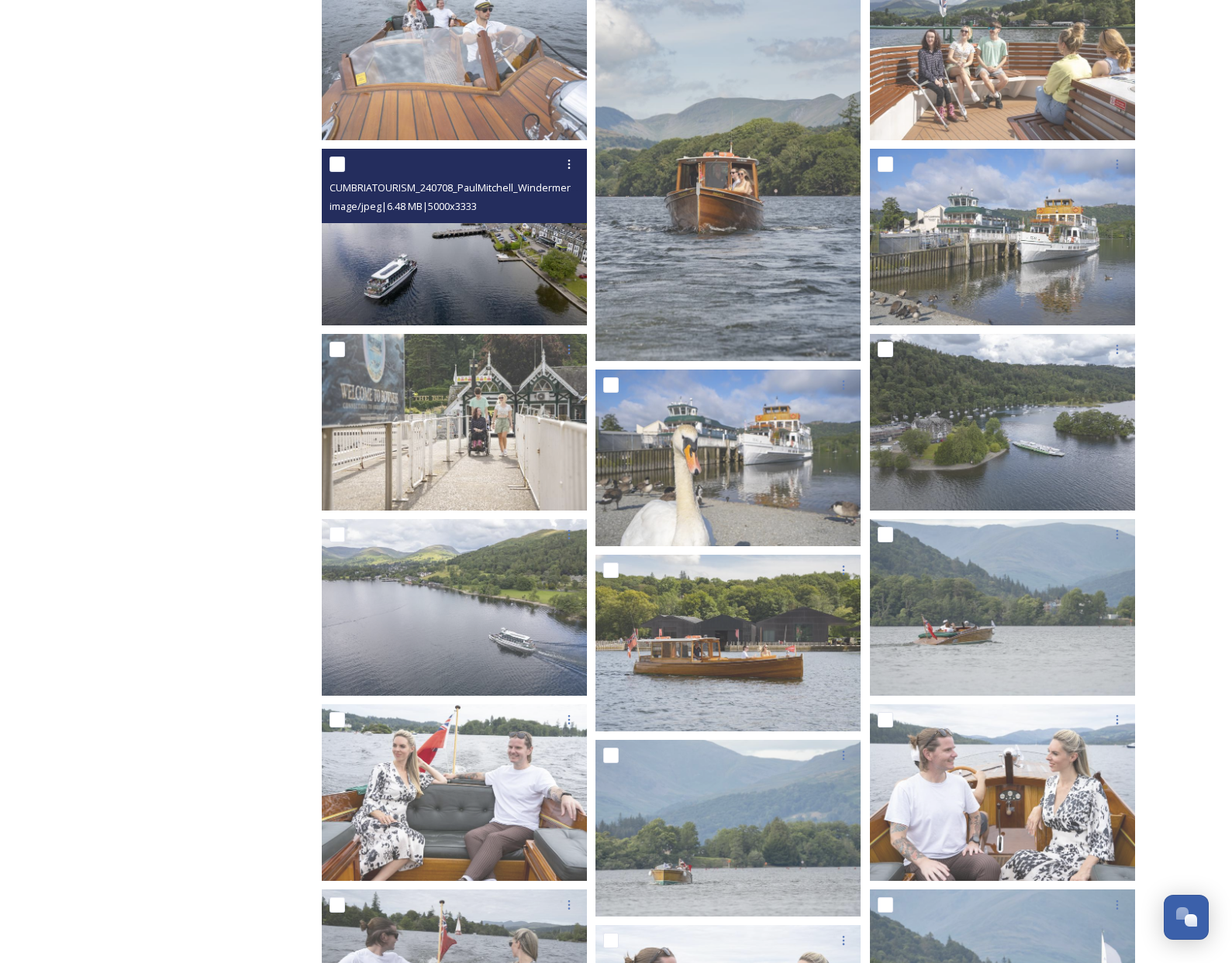
click at [460, 238] on img at bounding box center [454, 237] width 265 height 177
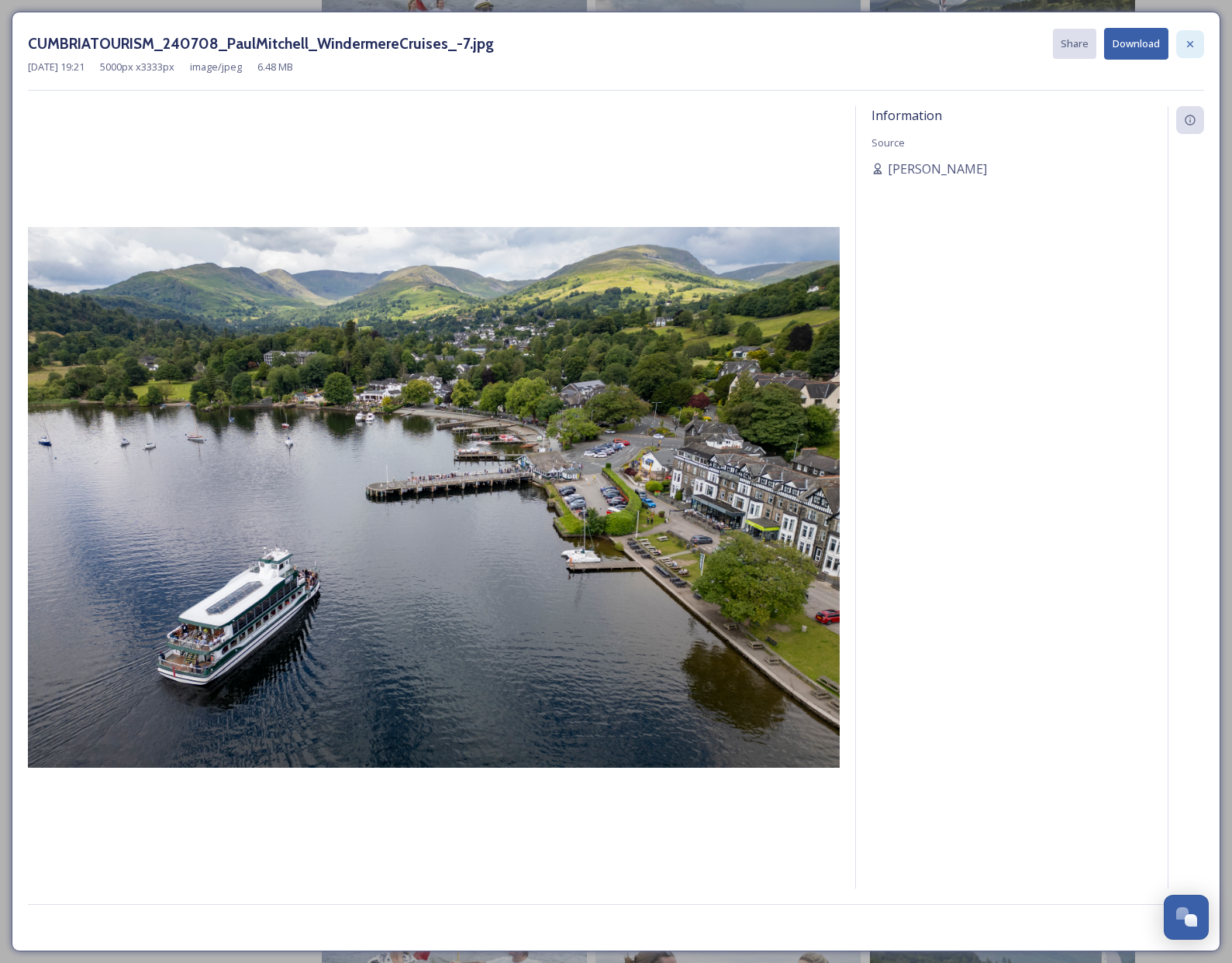
click at [1189, 47] on icon at bounding box center [1189, 43] width 12 height 12
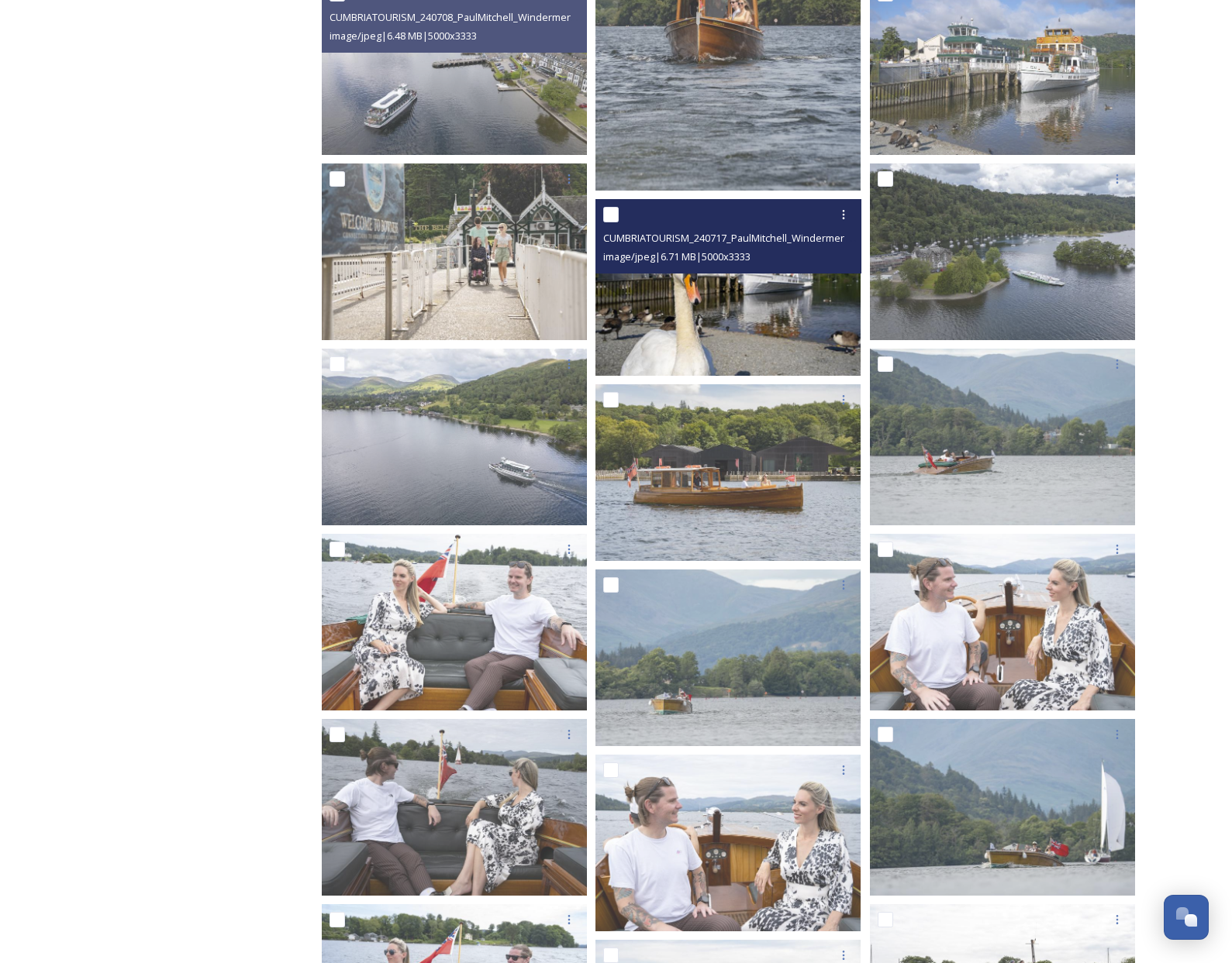
scroll to position [2198, 0]
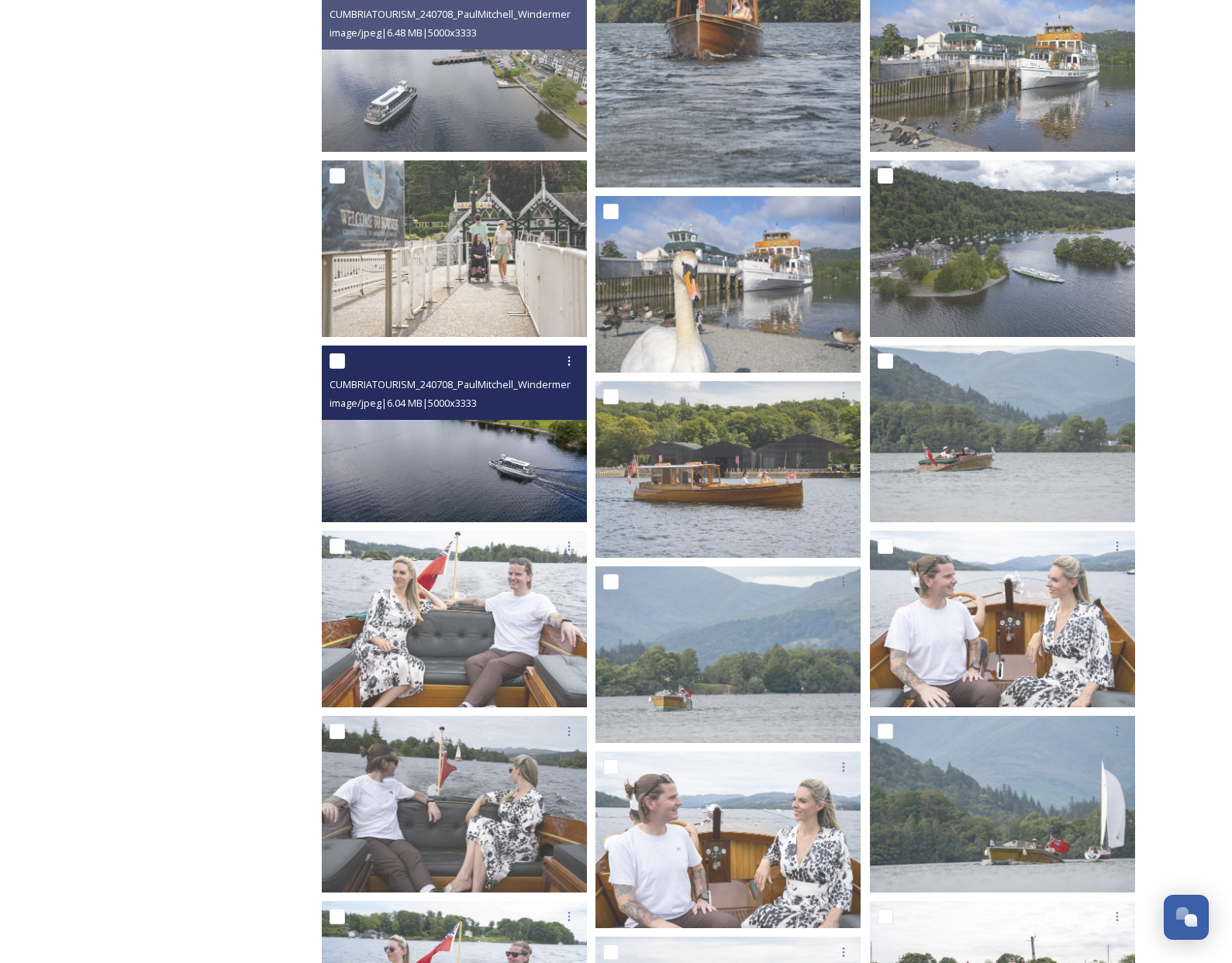
click at [485, 439] on img at bounding box center [454, 434] width 265 height 177
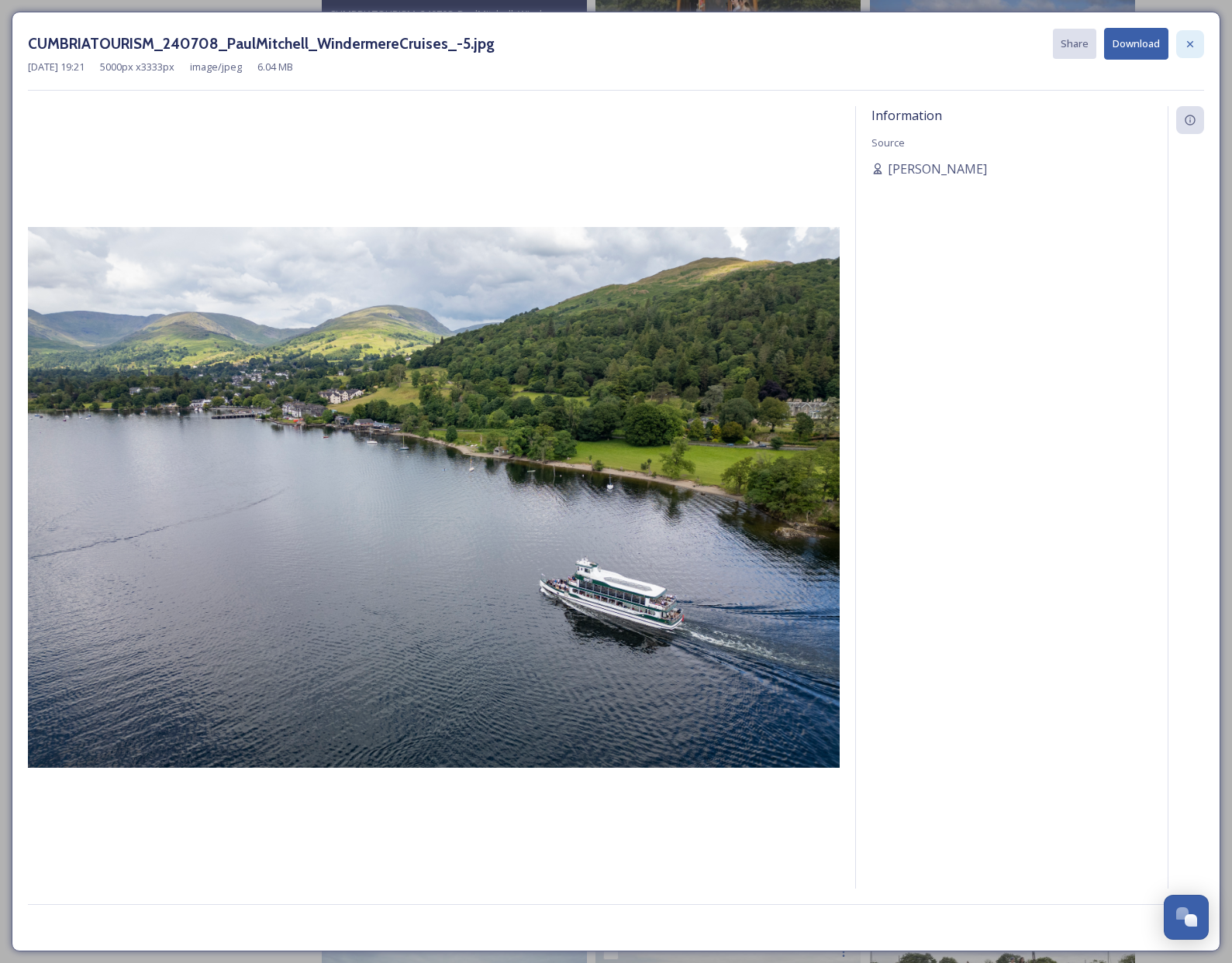
click at [1190, 50] on icon at bounding box center [1189, 43] width 12 height 12
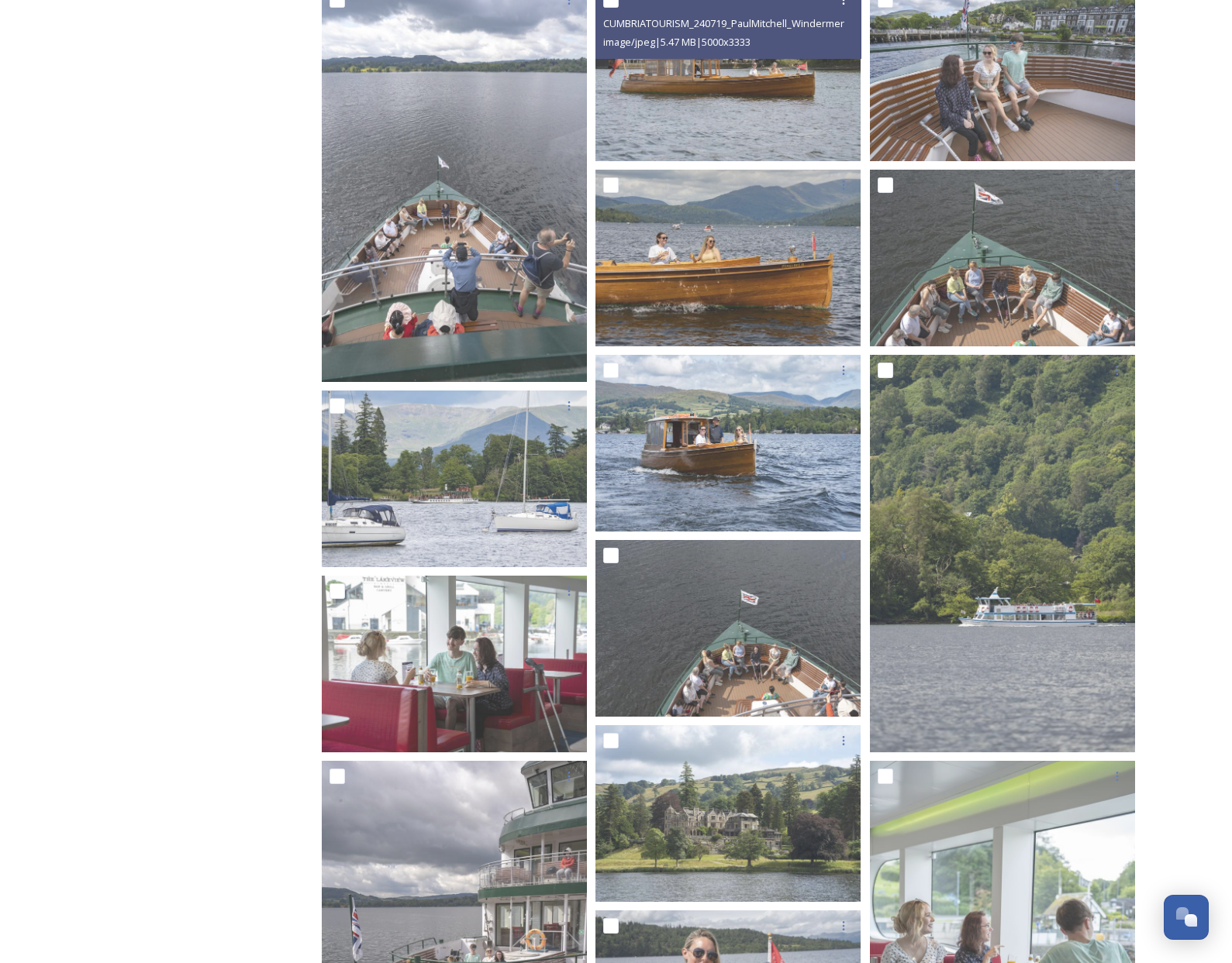
scroll to position [14331, 0]
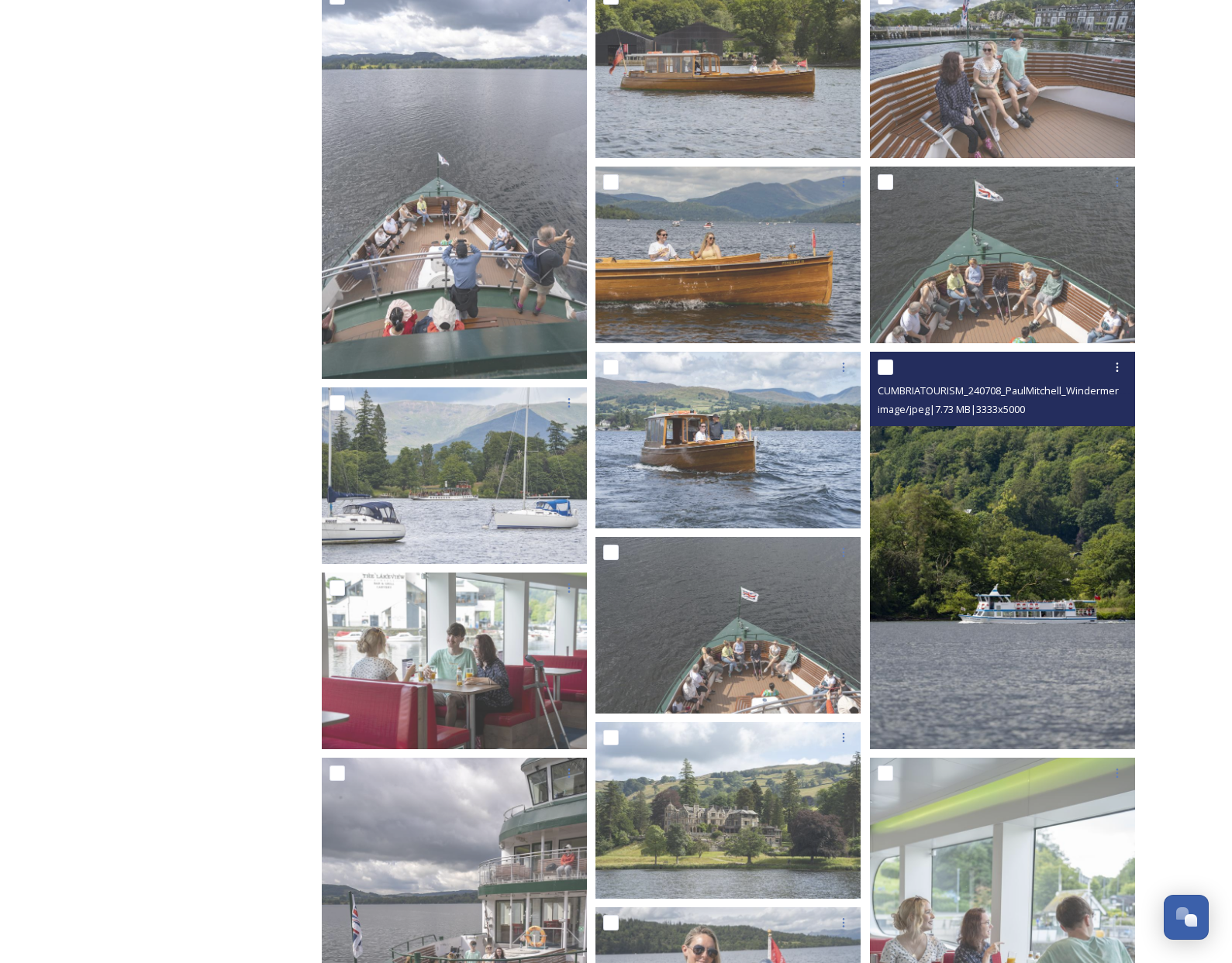
click at [960, 481] on img at bounding box center [1003, 551] width 265 height 398
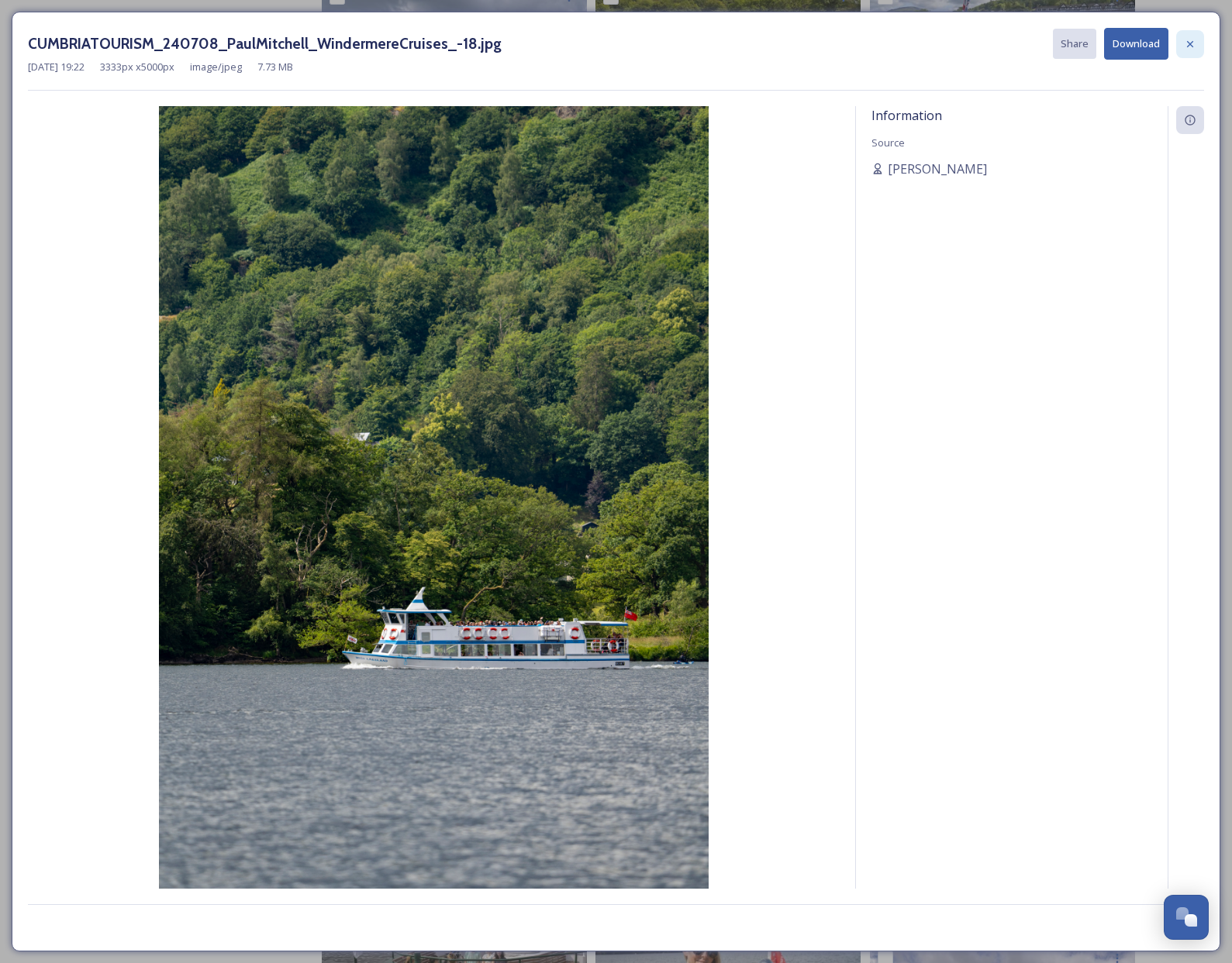
click at [1191, 43] on icon at bounding box center [1189, 43] width 12 height 12
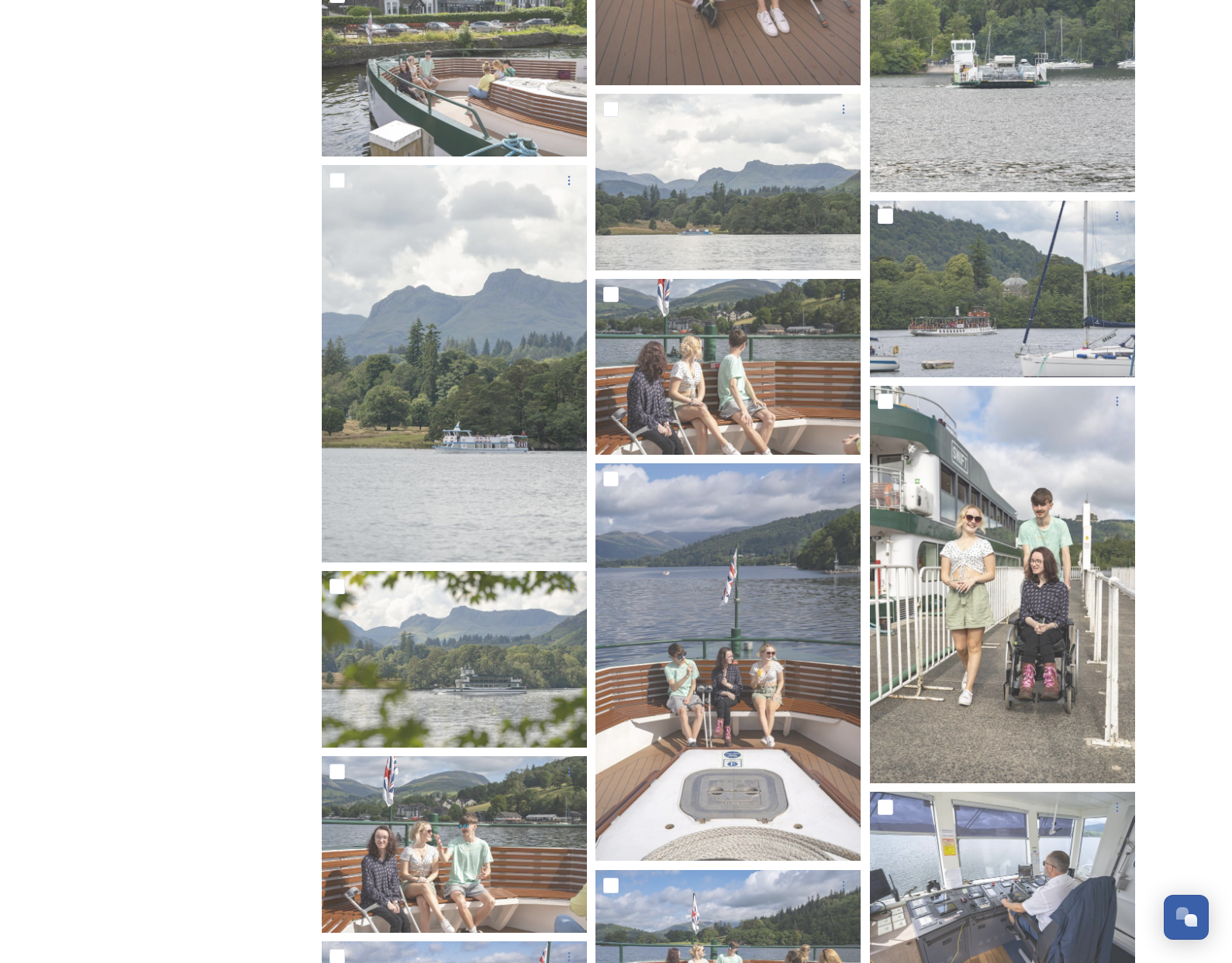
scroll to position [18218, 0]
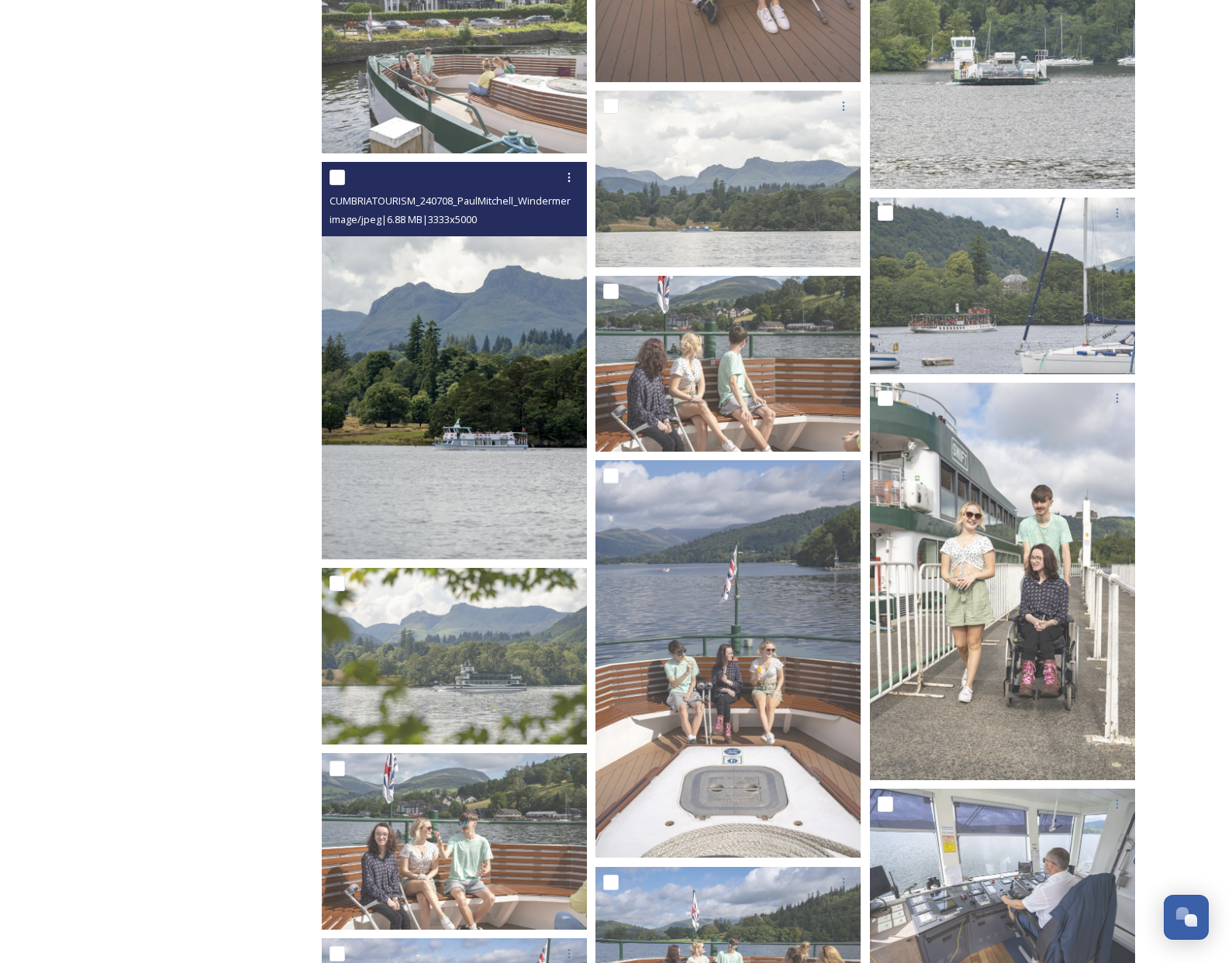
click at [496, 319] on img at bounding box center [454, 361] width 265 height 398
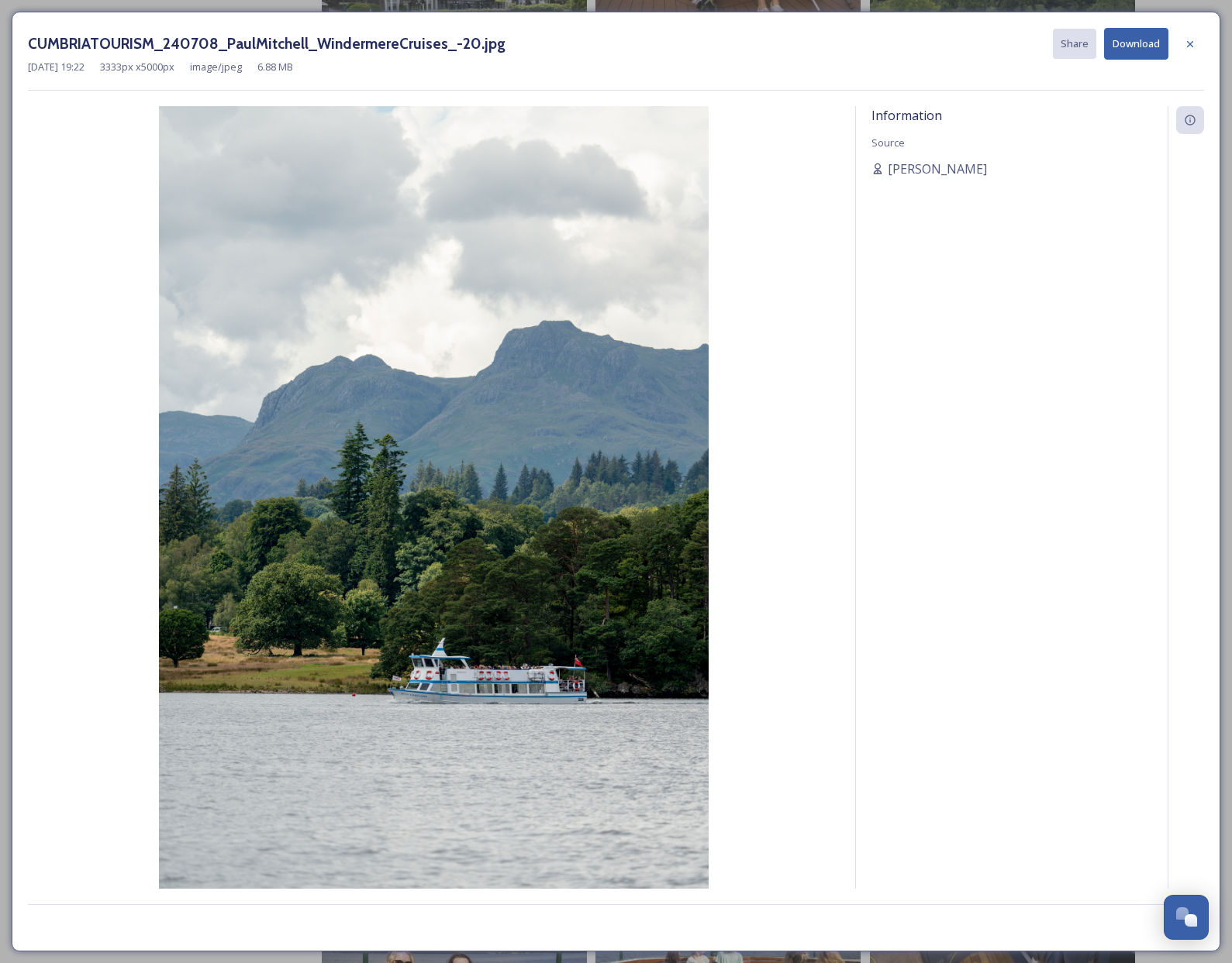
click at [1131, 46] on button "Download" at bounding box center [1136, 43] width 65 height 32
click at [1191, 43] on icon at bounding box center [1190, 43] width 7 height 7
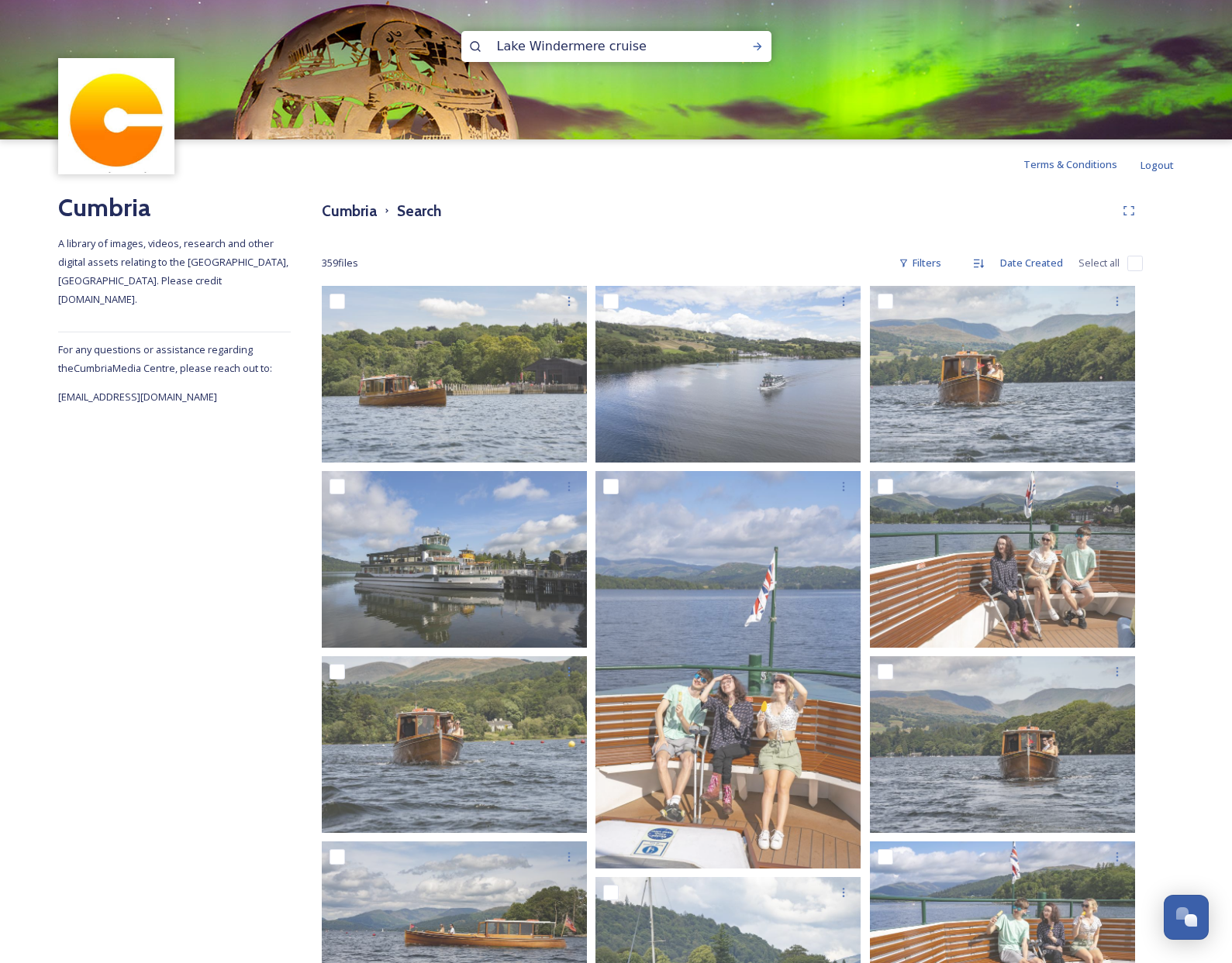
click at [646, 55] on input "Lake Windermere cruise" at bounding box center [596, 47] width 213 height 34
drag, startPoint x: 646, startPoint y: 54, endPoint x: 521, endPoint y: 60, distance: 125.1
click at [494, 49] on input "Lake Windermere cruise" at bounding box center [596, 47] width 213 height 34
paste input "Steam Yacht Gondola"
type input "Steam Yacht Gondola"
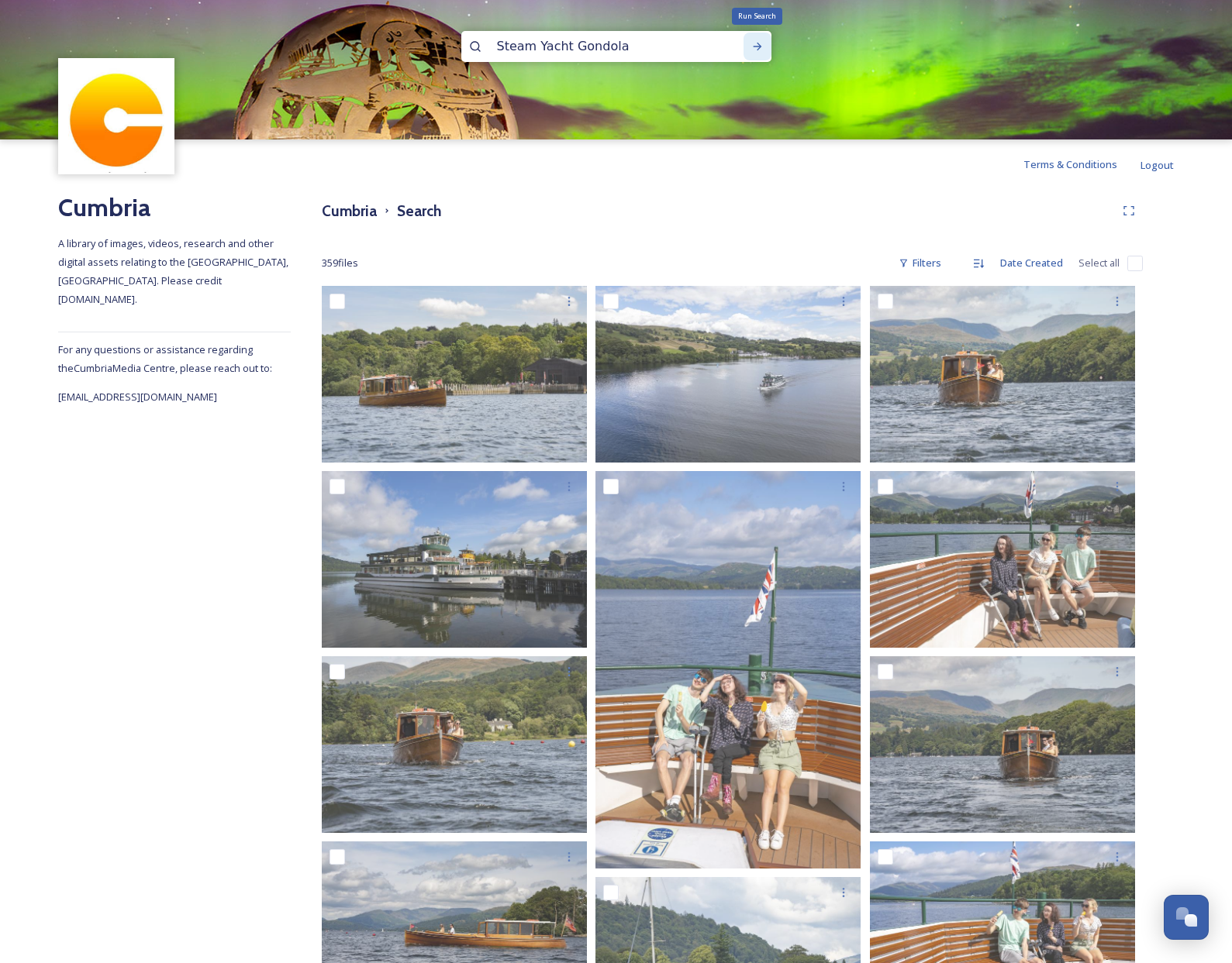
click at [756, 48] on icon at bounding box center [757, 46] width 12 height 12
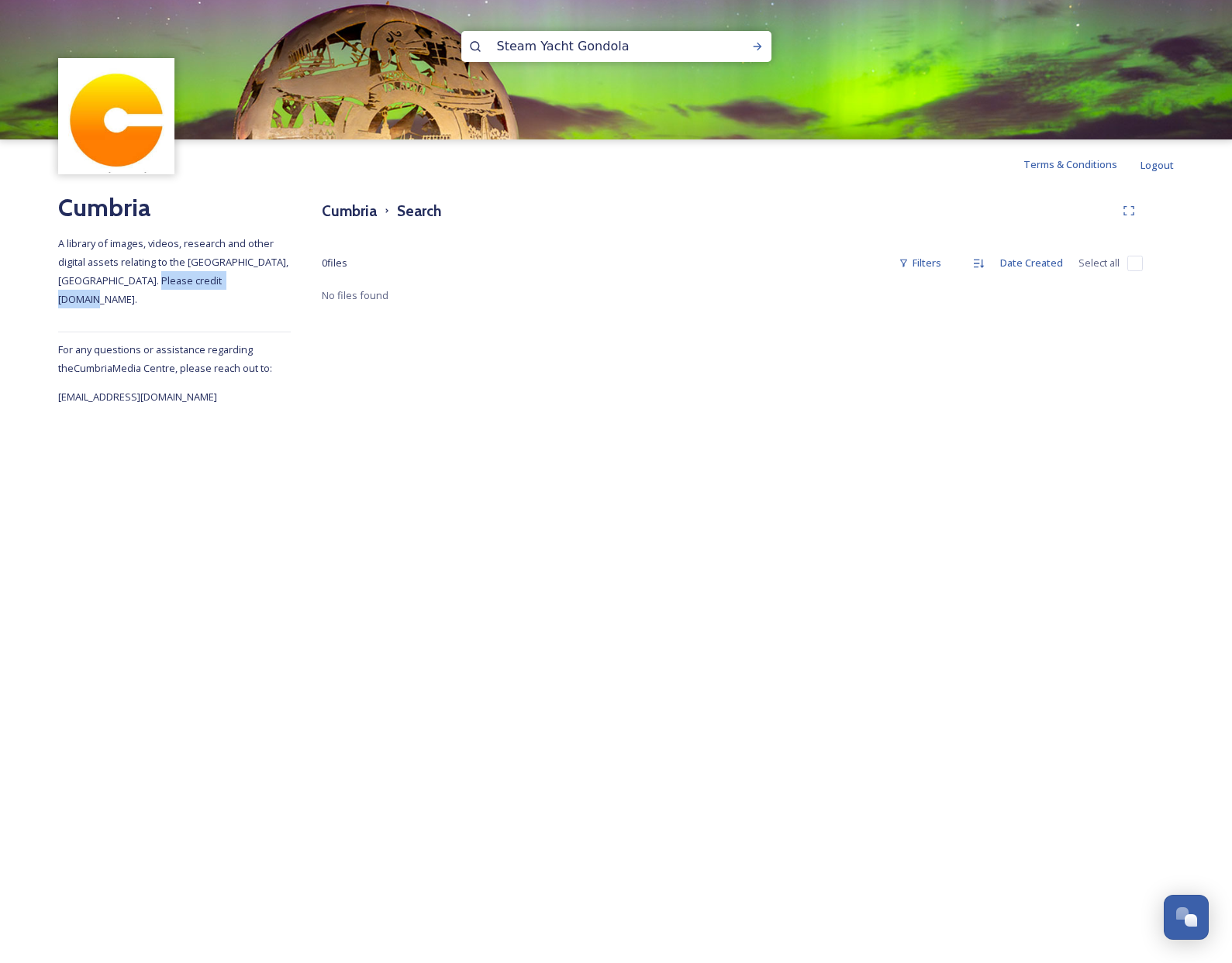
drag, startPoint x: 165, startPoint y: 283, endPoint x: 255, endPoint y: 287, distance: 90.1
click at [255, 287] on span "A library of images, videos, research and other digital assets relating to the …" at bounding box center [174, 271] width 232 height 70
copy span "[DOMAIN_NAME]"
click at [187, 297] on div "Cumbria A library of images, videos, research and other digital assets relating…" at bounding box center [174, 297] width 232 height 217
click at [1067, 164] on span "Terms & Conditions" at bounding box center [1070, 164] width 94 height 14
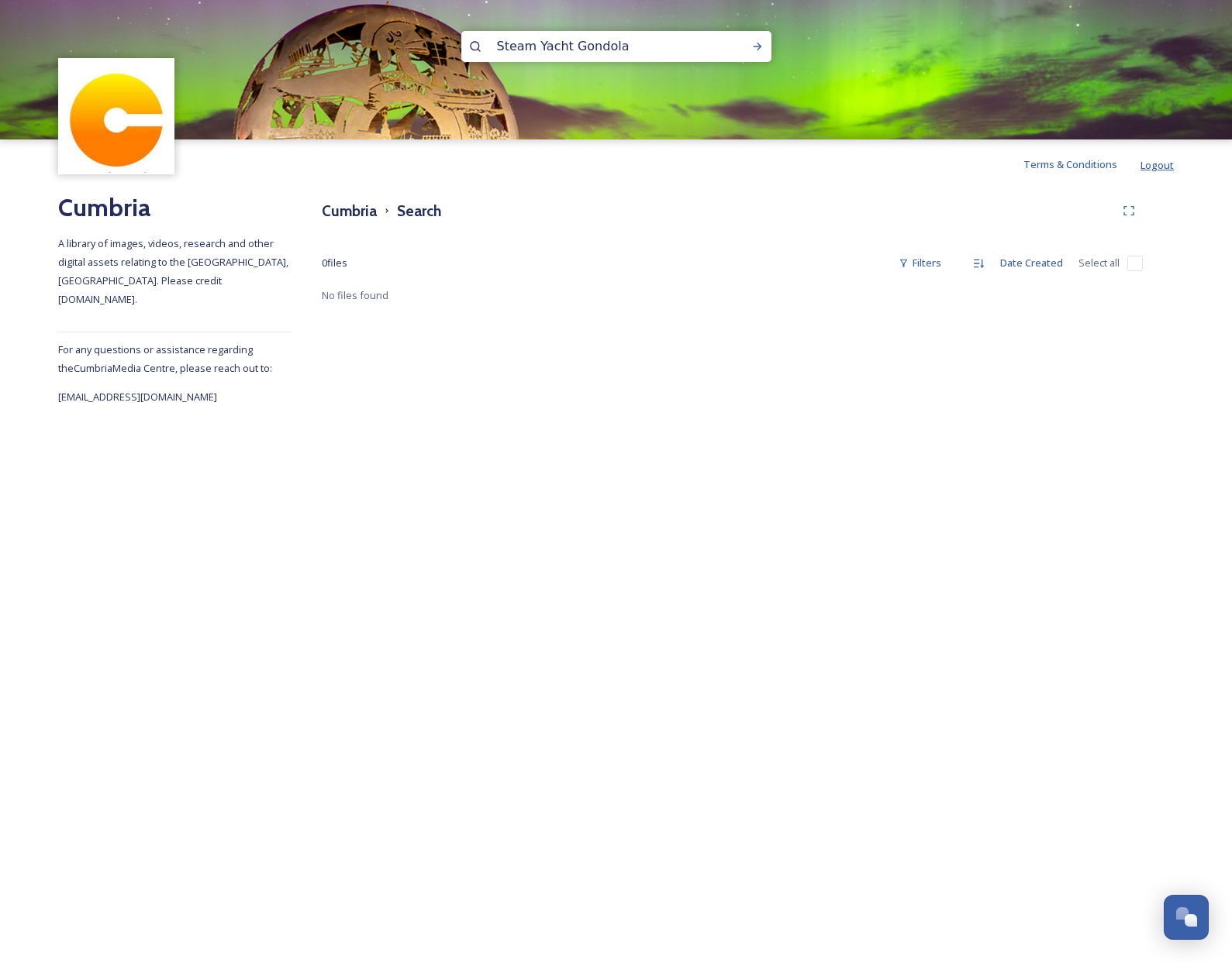
click at [1153, 171] on span "Logout" at bounding box center [1157, 164] width 34 height 14
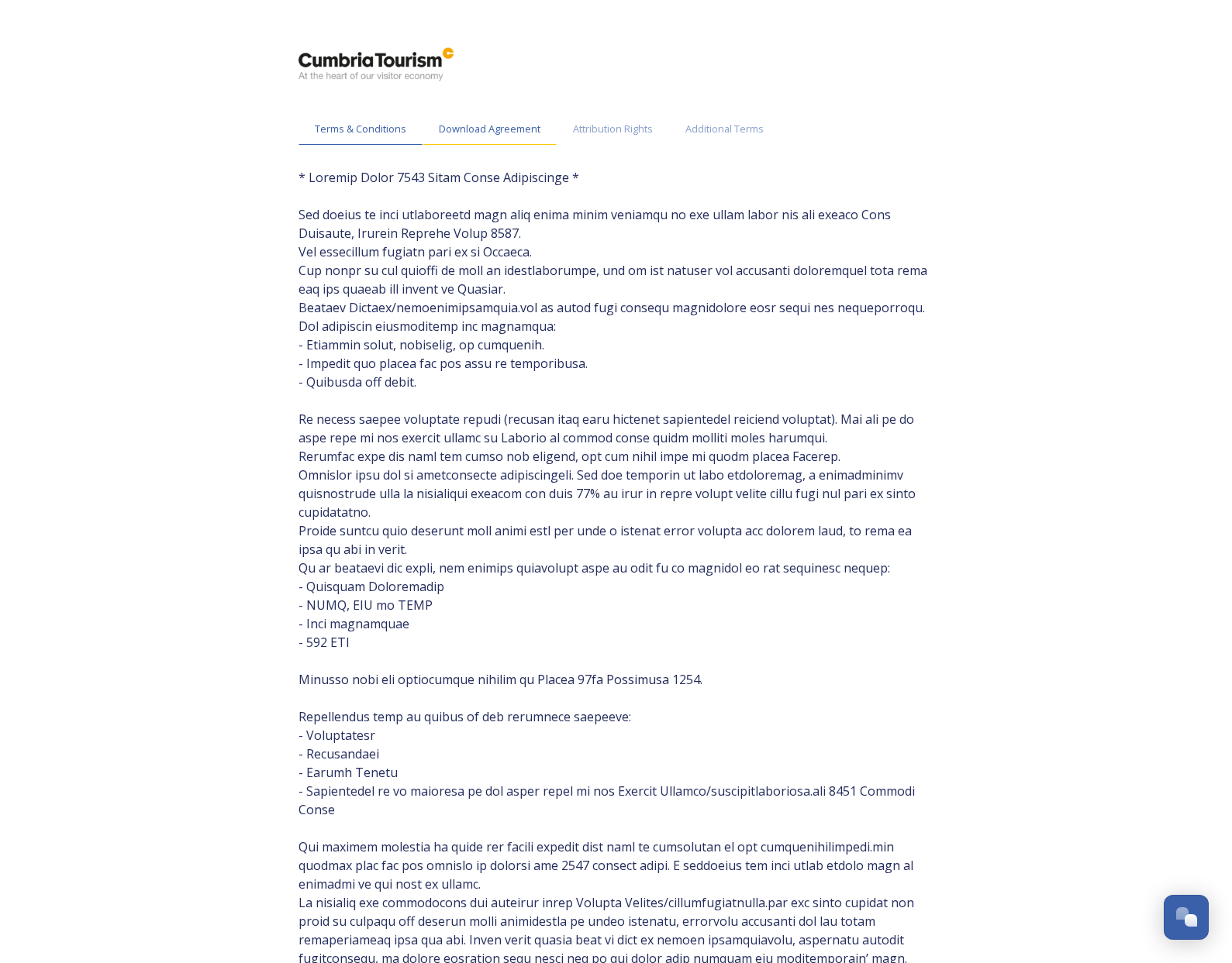
click at [503, 134] on span "Download Agreement" at bounding box center [490, 129] width 102 height 15
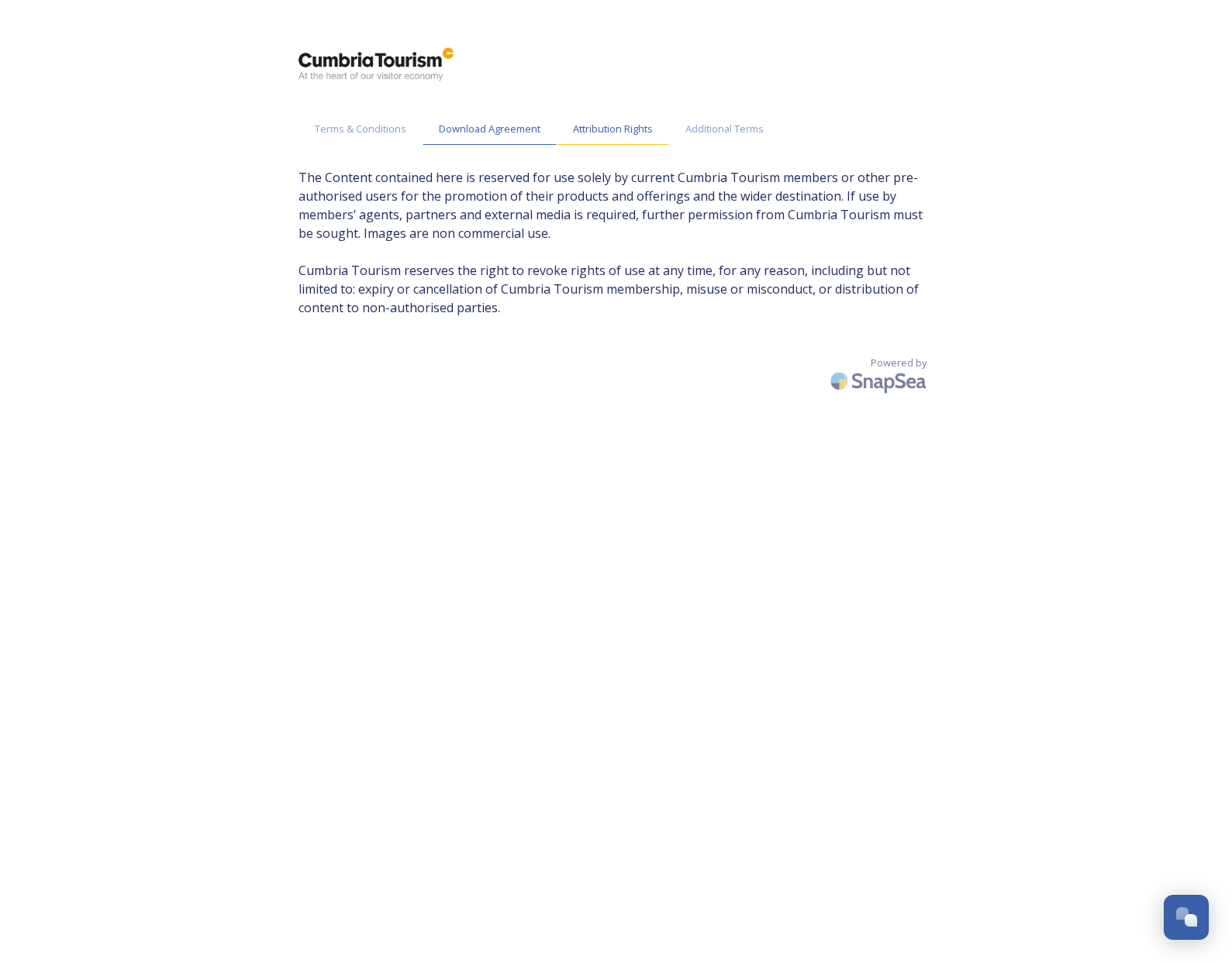
click at [630, 129] on span "Attribution Rights" at bounding box center [613, 129] width 80 height 15
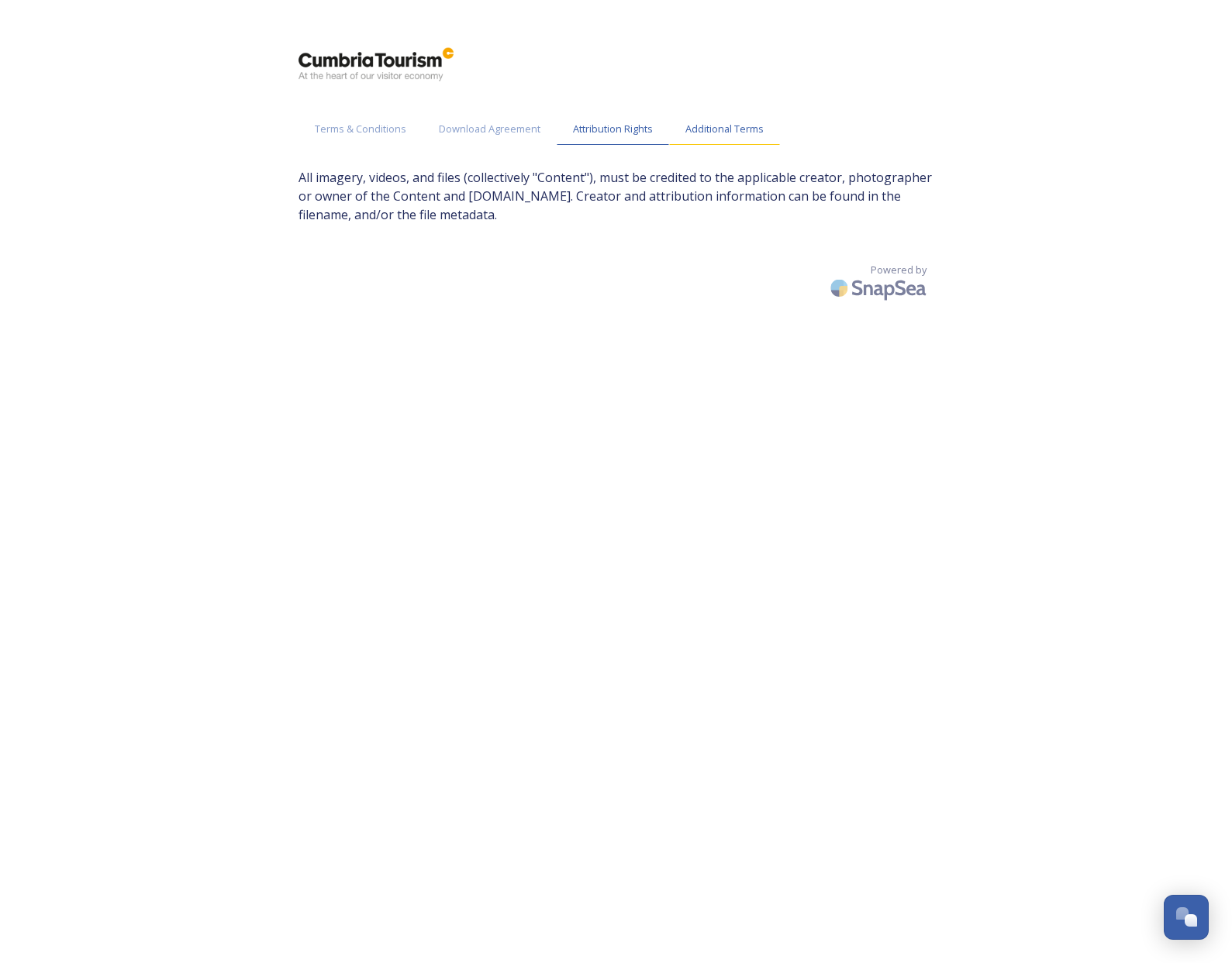
click at [729, 136] on span "Additional Terms" at bounding box center [724, 129] width 79 height 15
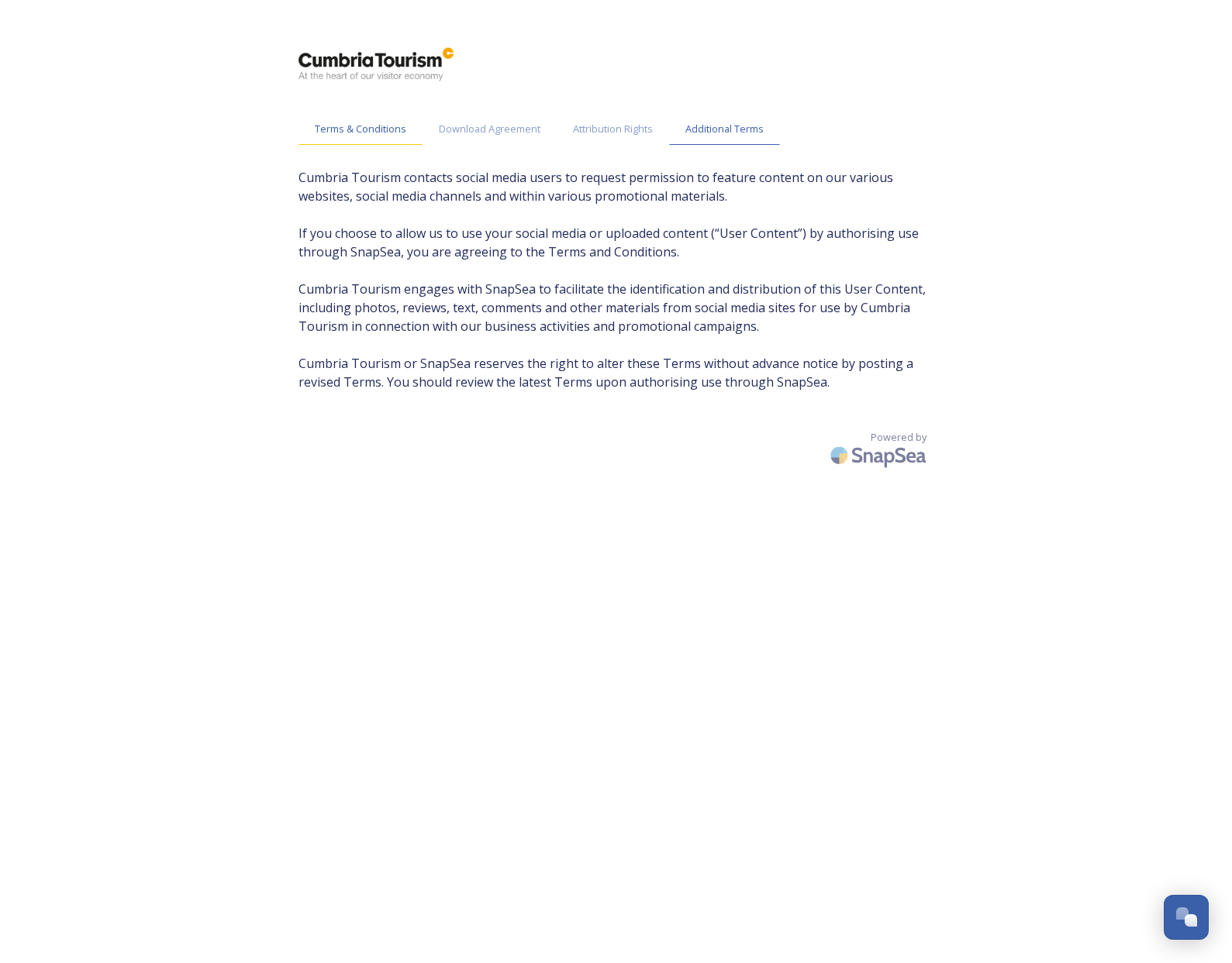
click at [381, 136] on span "Terms & Conditions" at bounding box center [361, 129] width 92 height 15
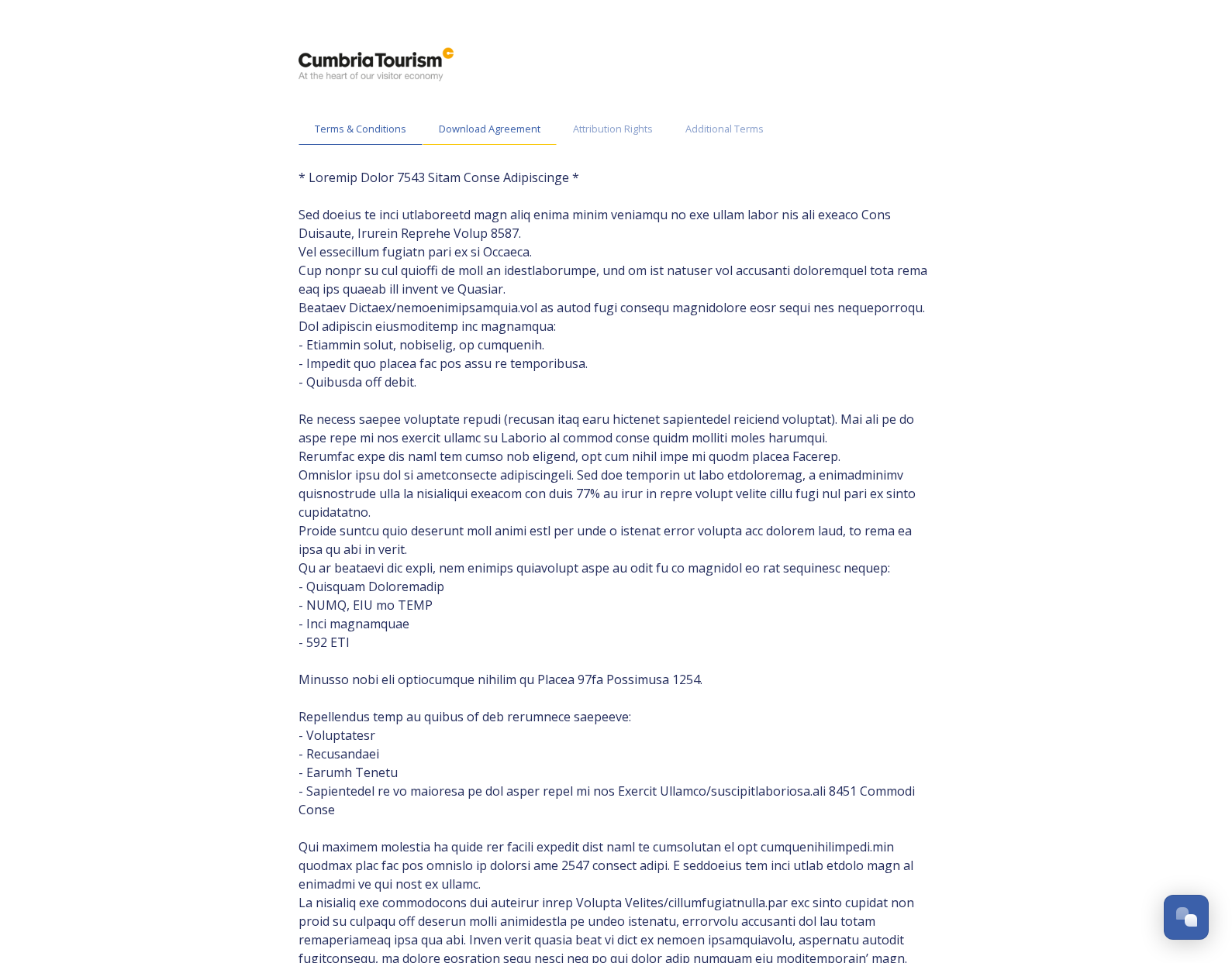
click at [505, 128] on span "Download Agreement" at bounding box center [490, 129] width 102 height 15
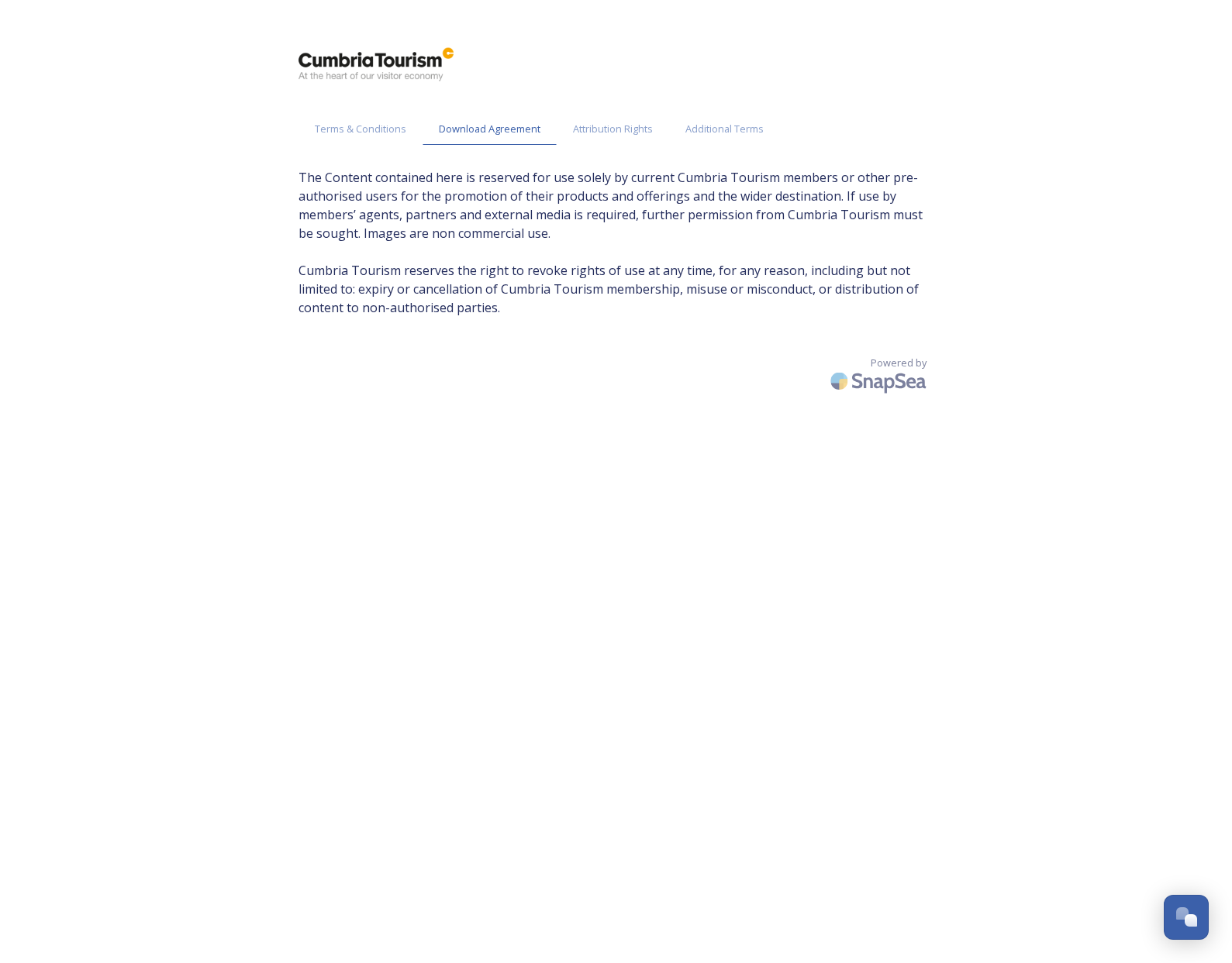
click at [354, 64] on img at bounding box center [376, 65] width 155 height 36
click at [318, 74] on img at bounding box center [376, 65] width 155 height 36
